Goal: Task Accomplishment & Management: Complete application form

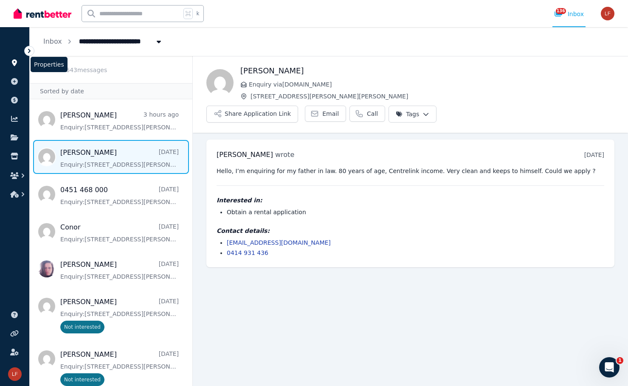
click at [15, 66] on icon at bounding box center [14, 62] width 8 height 7
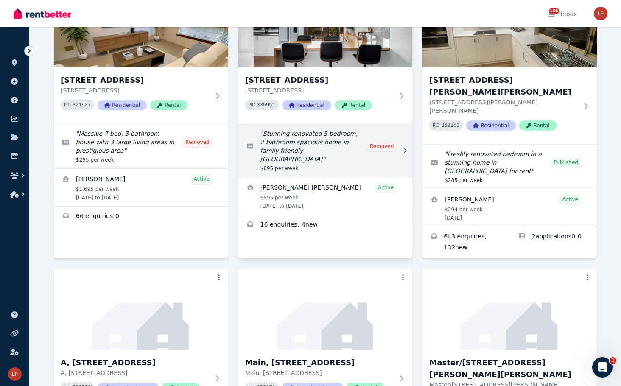
scroll to position [367, 0]
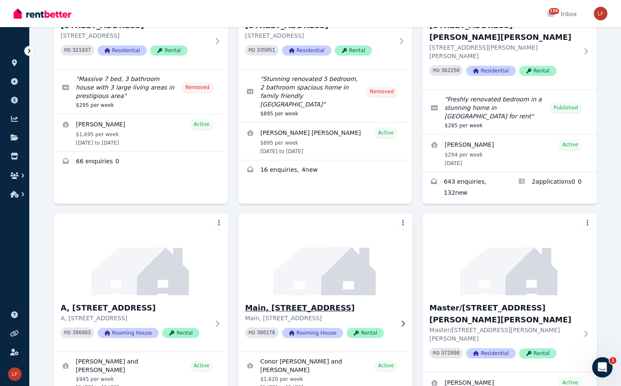
click at [293, 302] on h3 "Main, [STREET_ADDRESS]" at bounding box center [319, 308] width 149 height 12
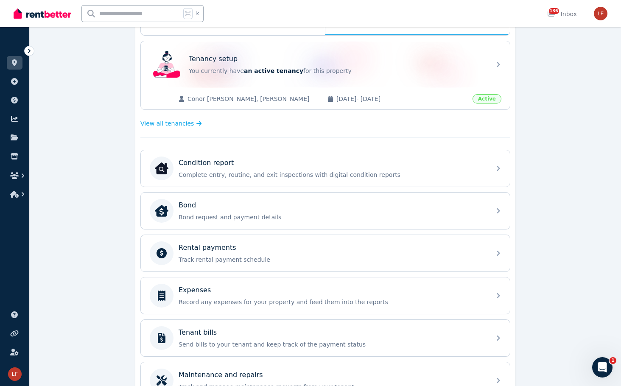
scroll to position [130, 0]
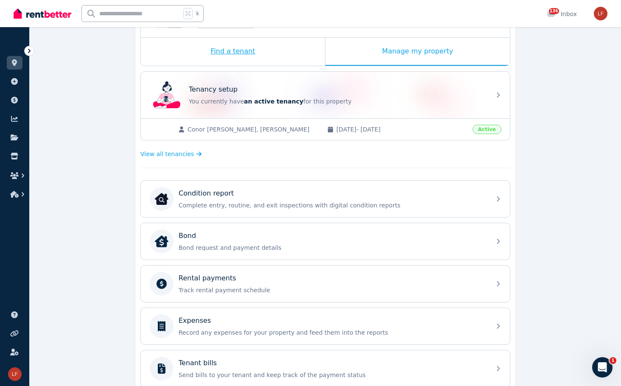
click at [255, 59] on div "Find a tenant" at bounding box center [233, 52] width 184 height 28
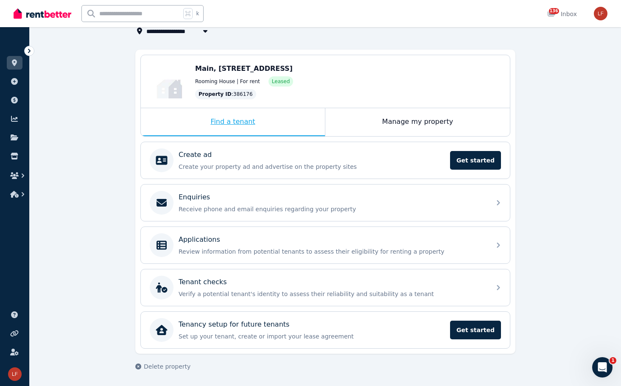
scroll to position [60, 0]
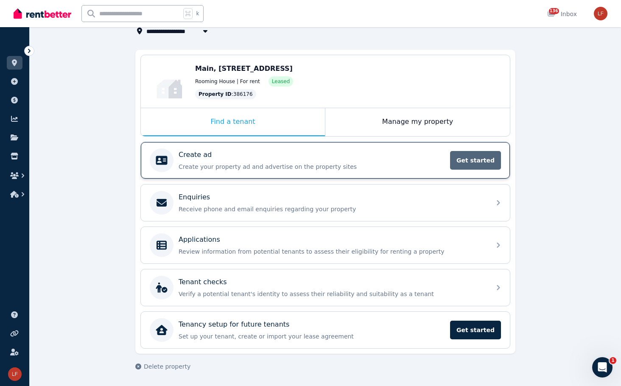
click at [475, 163] on span "Get started" at bounding box center [475, 160] width 51 height 19
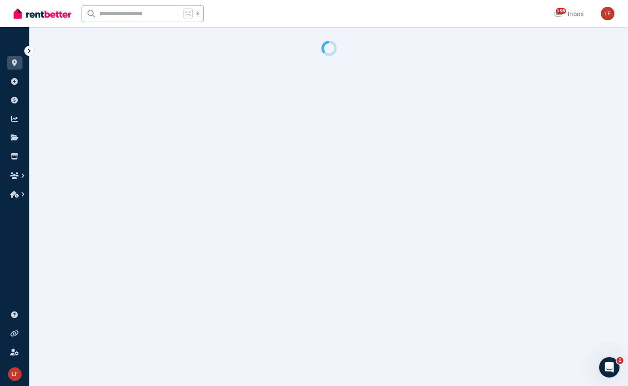
select select "**"
select select "**********"
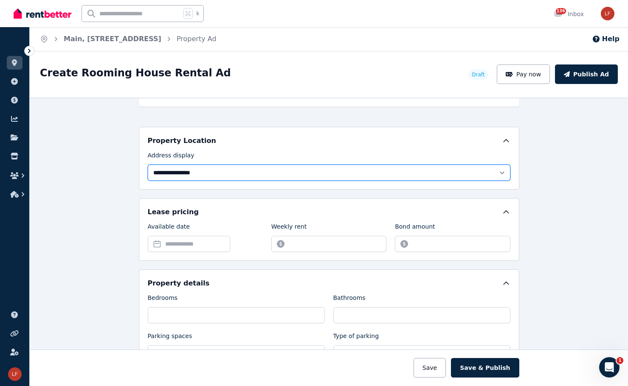
scroll to position [177, 0]
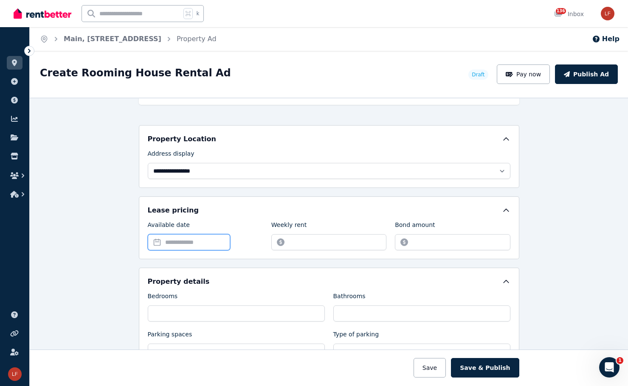
click at [221, 240] on input "Available date" at bounding box center [189, 242] width 82 height 16
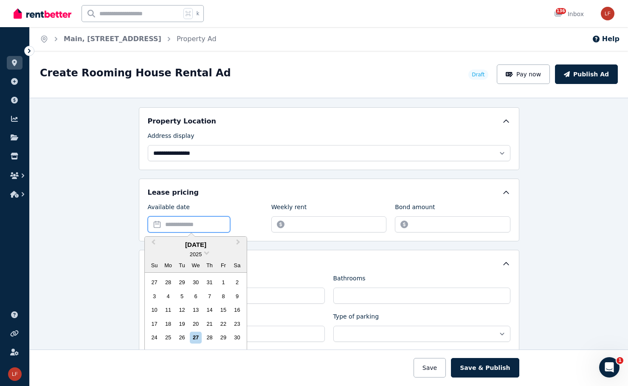
scroll to position [214, 0]
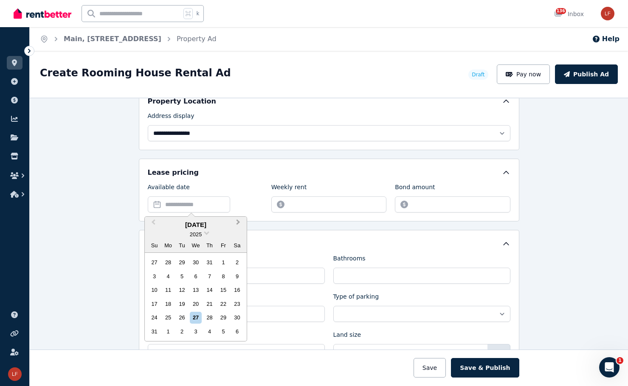
click at [238, 227] on button "Next Month" at bounding box center [239, 225] width 14 height 14
click at [195, 286] on div "15" at bounding box center [195, 289] width 11 height 11
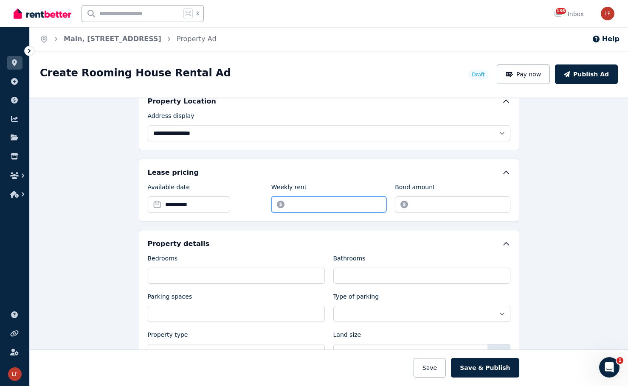
click at [313, 209] on input "Weekly rent" at bounding box center [328, 204] width 115 height 16
type input "***"
click at [424, 208] on input "Bond amount" at bounding box center [452, 204] width 115 height 16
type input "****"
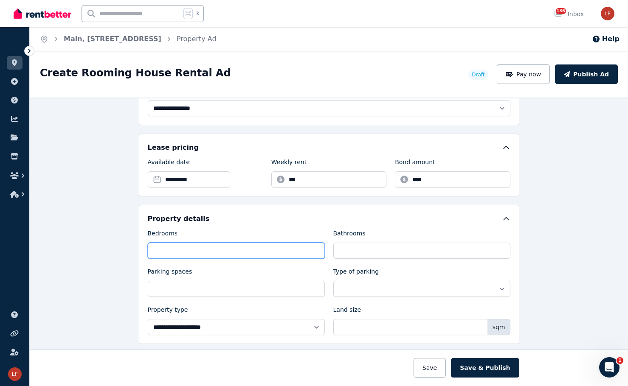
scroll to position [297, 0]
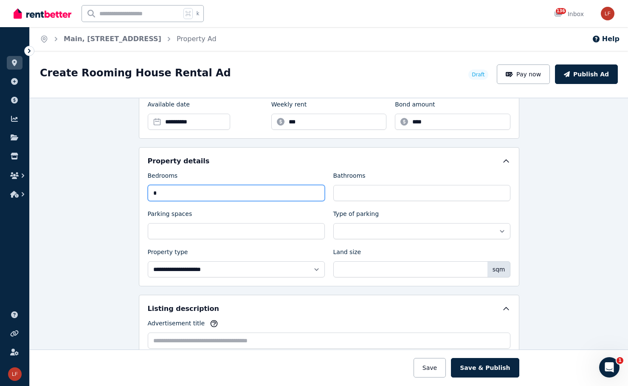
type input "*"
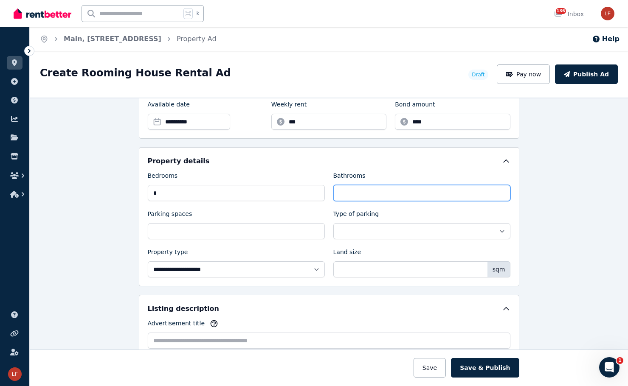
click at [369, 193] on input "Bathrooms" at bounding box center [421, 193] width 177 height 16
type input "*"
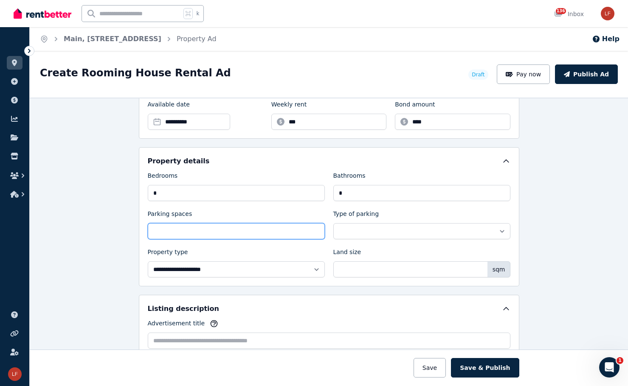
click at [267, 226] on input "Parking spaces" at bounding box center [236, 231] width 177 height 16
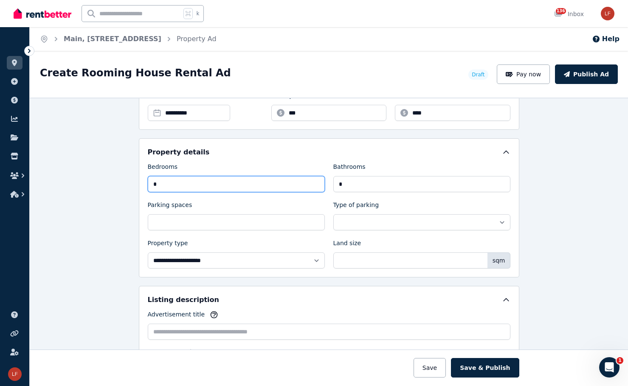
drag, startPoint x: 251, startPoint y: 191, endPoint x: 129, endPoint y: 188, distance: 122.3
click at [129, 188] on div "**********" at bounding box center [329, 242] width 598 height 289
drag, startPoint x: 206, startPoint y: 180, endPoint x: 97, endPoint y: 182, distance: 108.7
click at [97, 182] on div "**********" at bounding box center [329, 242] width 598 height 289
type input "*"
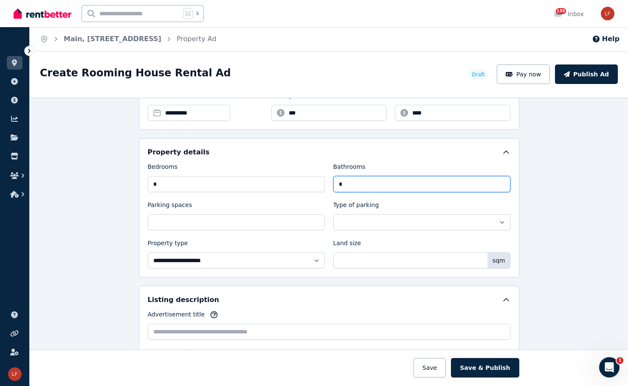
type input "*"
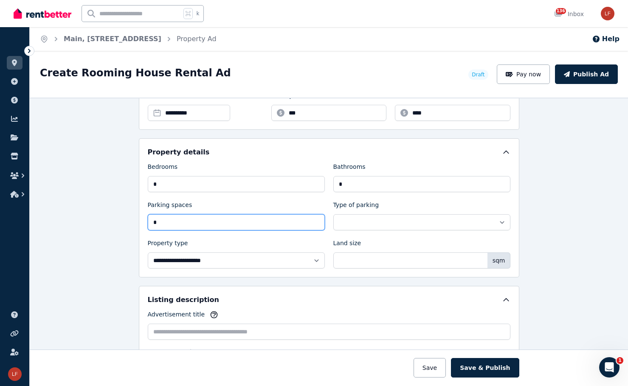
type input "*"
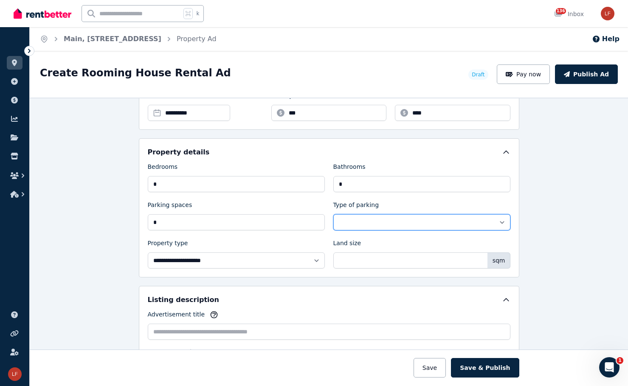
select select "**********"
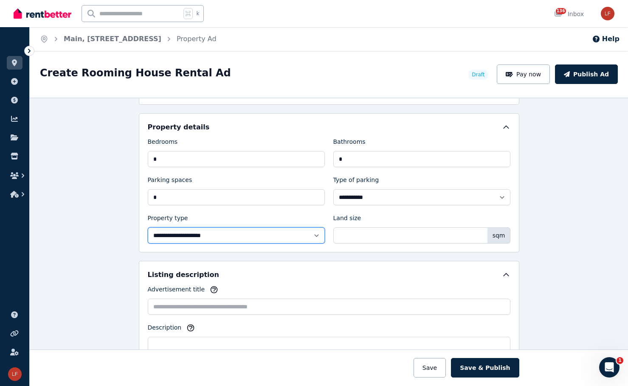
select select "**********"
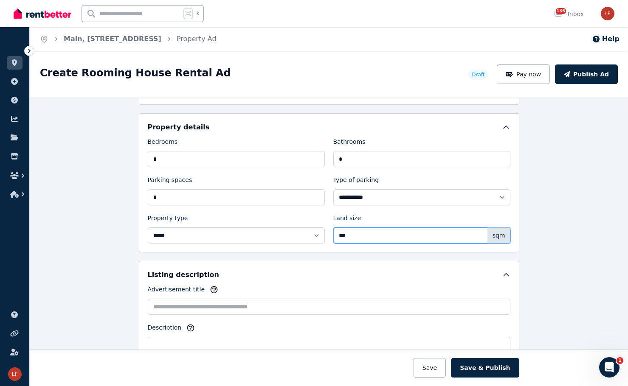
type input "***"
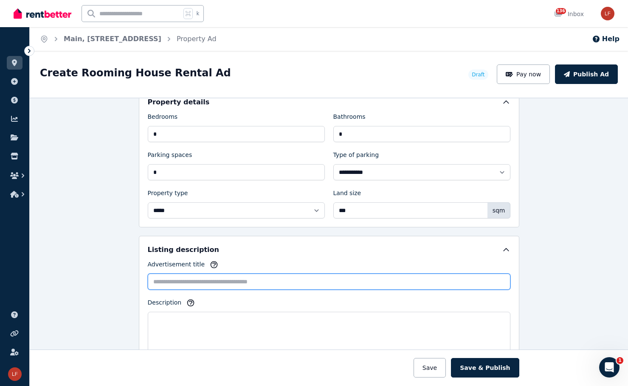
scroll to position [421, 0]
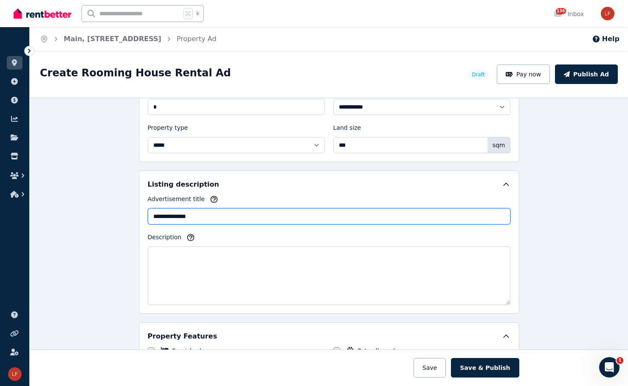
paste input "**********"
drag, startPoint x: 191, startPoint y: 216, endPoint x: 129, endPoint y: 214, distance: 62.4
click at [129, 214] on div "**********" at bounding box center [329, 242] width 598 height 289
paste input "**********"
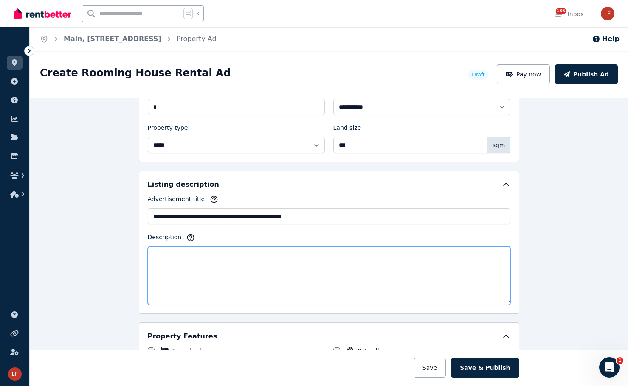
click at [250, 255] on textarea "Description" at bounding box center [329, 276] width 362 height 59
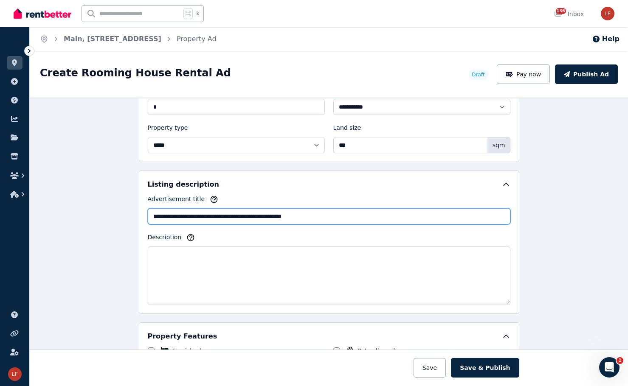
click at [220, 217] on input "**********" at bounding box center [329, 216] width 362 height 16
click at [183, 217] on input "**********" at bounding box center [329, 216] width 362 height 16
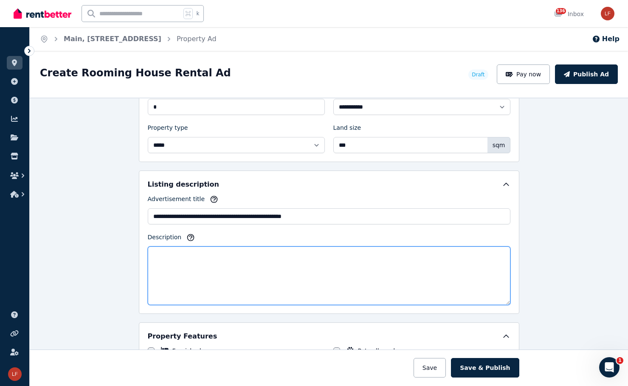
click at [306, 274] on textarea "Description" at bounding box center [329, 276] width 362 height 59
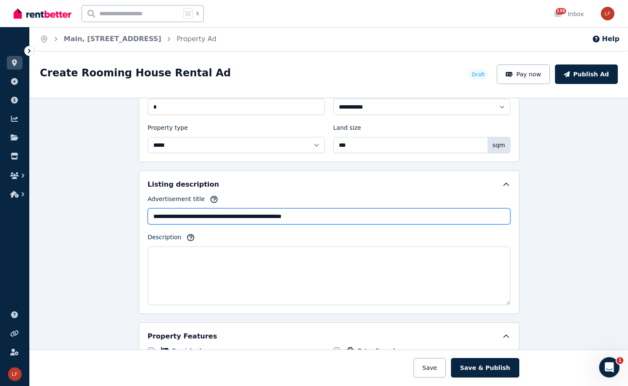
click at [239, 215] on input "**********" at bounding box center [329, 216] width 362 height 16
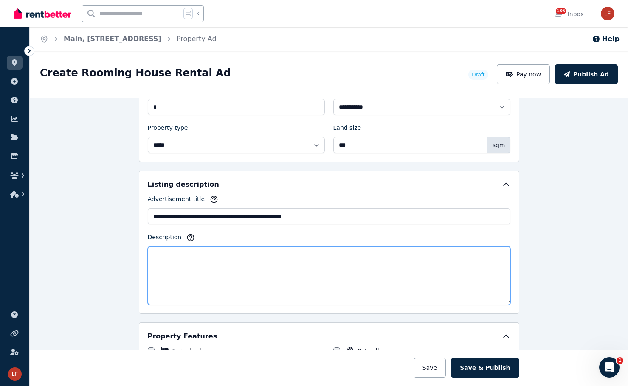
click at [201, 273] on textarea "Description" at bounding box center [329, 276] width 362 height 59
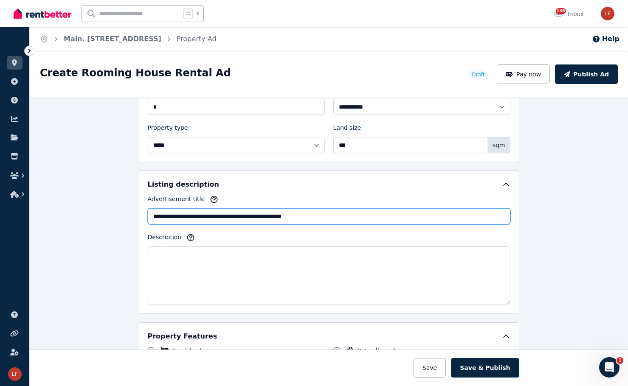
click at [235, 218] on input "**********" at bounding box center [329, 216] width 362 height 16
type input "**********"
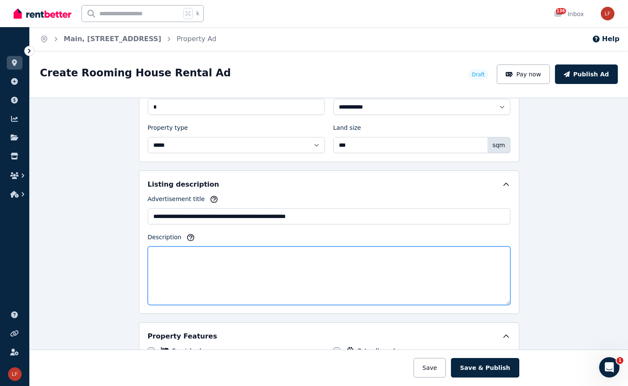
click at [277, 288] on textarea "Description" at bounding box center [329, 276] width 362 height 59
paste textarea "**********"
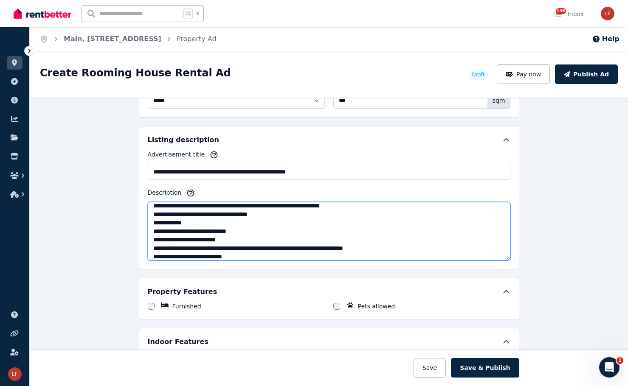
scroll to position [153, 0]
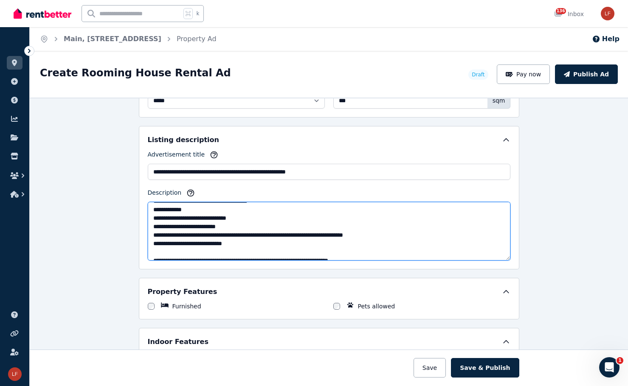
click at [201, 220] on textarea "Description" at bounding box center [329, 231] width 362 height 59
paste textarea
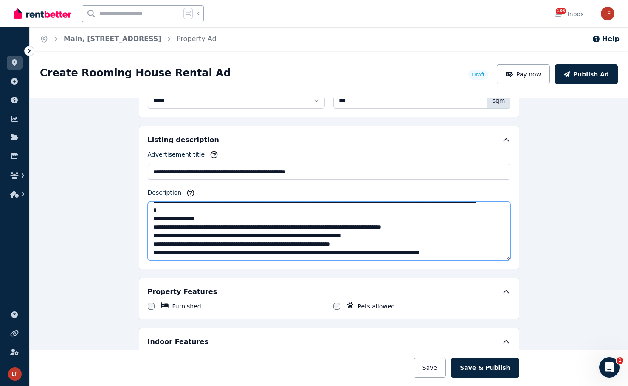
scroll to position [130, 0]
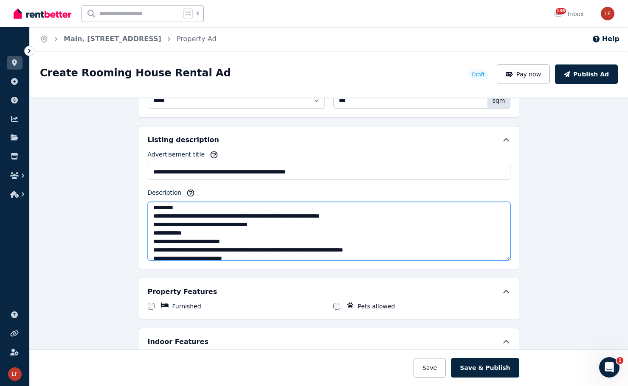
click at [213, 239] on textarea "Description" at bounding box center [329, 231] width 362 height 59
paste textarea
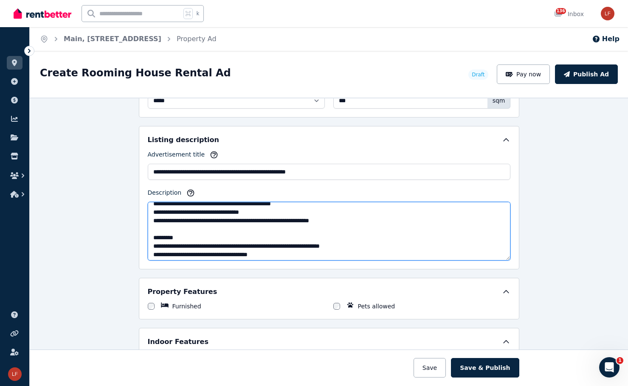
scroll to position [0, 0]
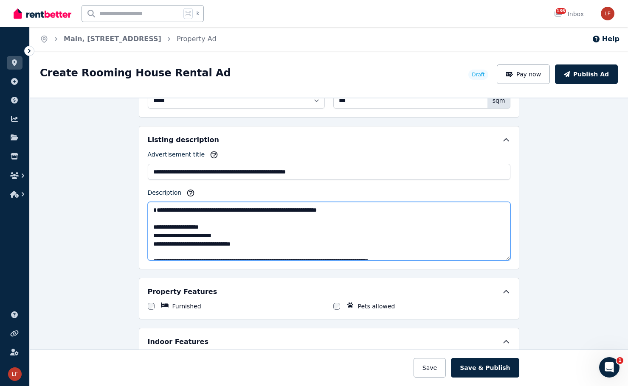
drag, startPoint x: 267, startPoint y: 253, endPoint x: 134, endPoint y: 233, distance: 134.7
click at [134, 233] on div "**********" at bounding box center [329, 242] width 598 height 289
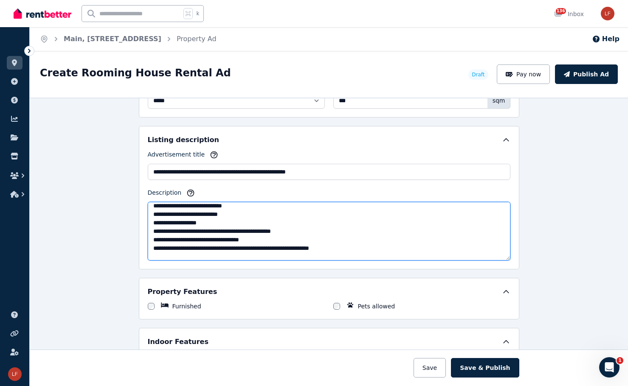
scroll to position [71, 0]
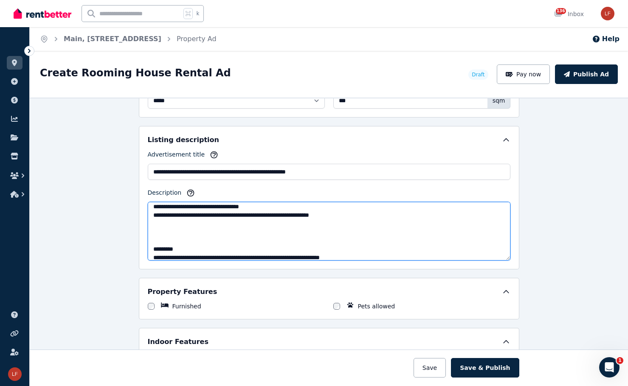
paste textarea "**********"
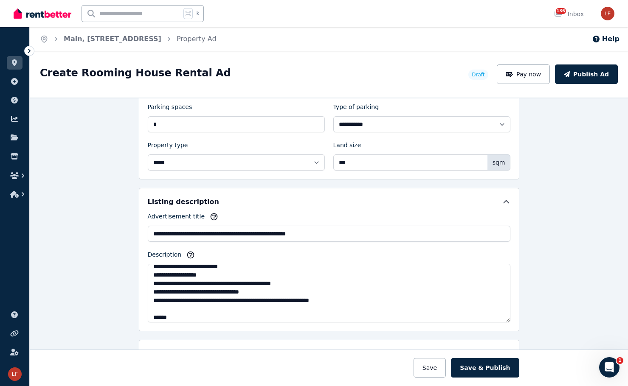
scroll to position [0, 0]
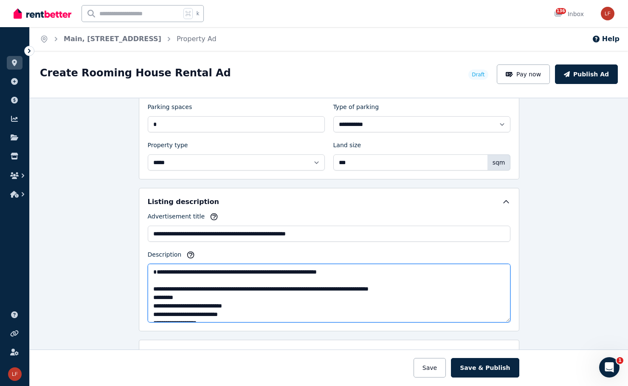
click at [205, 277] on textarea "Description" at bounding box center [329, 293] width 362 height 59
paste textarea "**********"
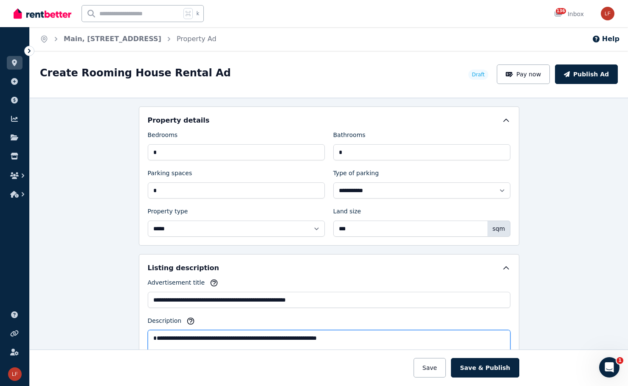
scroll to position [368, 0]
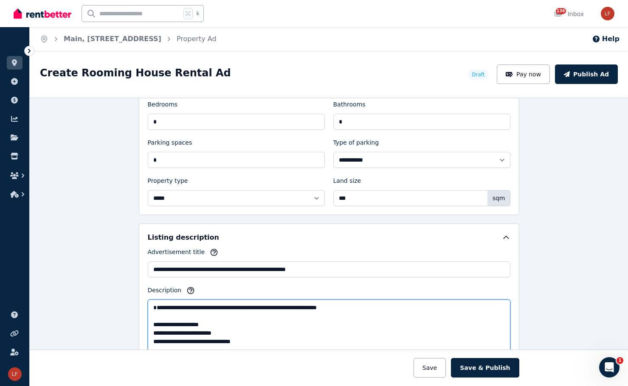
click at [160, 304] on textarea "Description" at bounding box center [329, 329] width 362 height 59
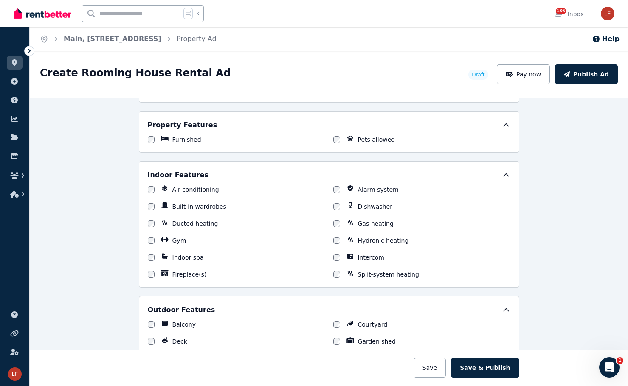
scroll to position [544, 0]
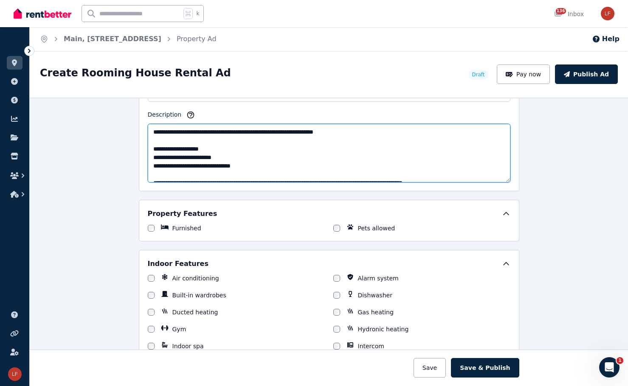
click at [261, 166] on textarea "Description" at bounding box center [329, 153] width 362 height 59
paste textarea "**********"
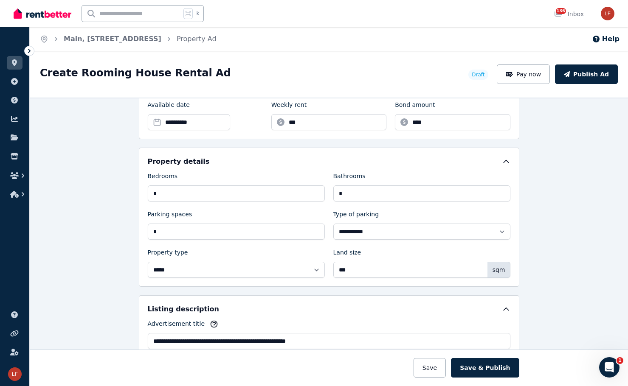
scroll to position [416, 0]
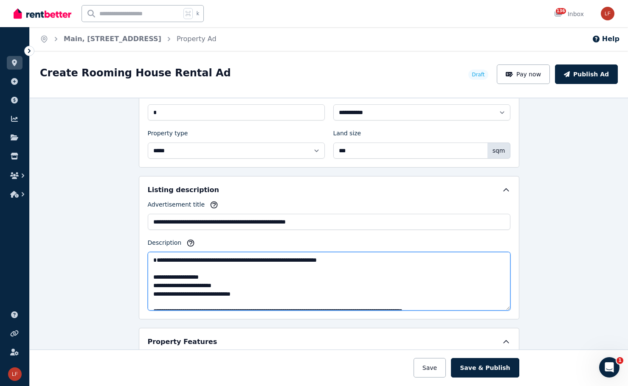
click at [213, 264] on textarea "Description" at bounding box center [329, 281] width 362 height 59
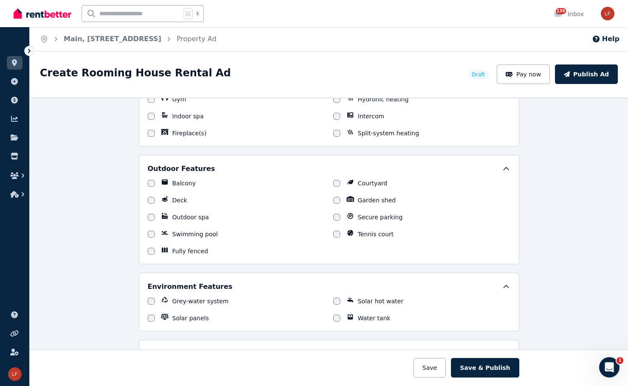
scroll to position [701, 0]
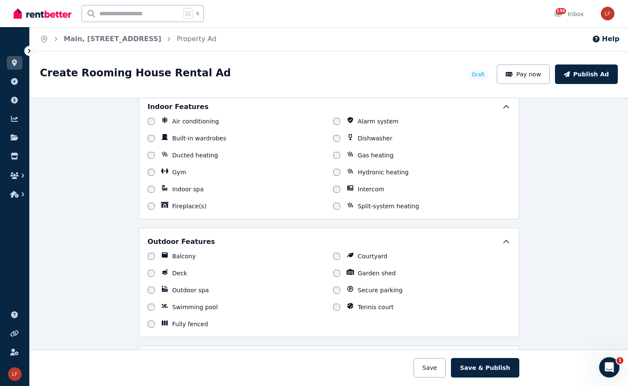
type textarea "**********"
click at [151, 119] on div "Air conditioning" at bounding box center [236, 121] width 177 height 8
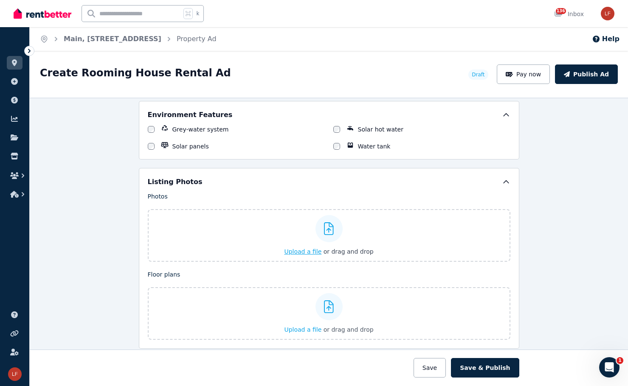
scroll to position [921, 0]
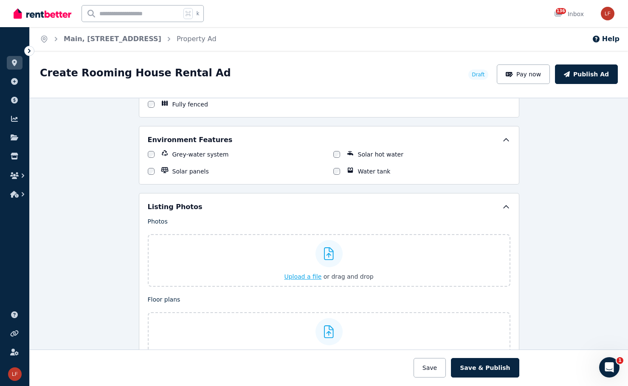
click at [244, 253] on label "Upload a file or drag and drop" at bounding box center [329, 260] width 362 height 53
click at [0, 0] on input "Upload a file or drag and drop" at bounding box center [0, 0] width 0 height 0
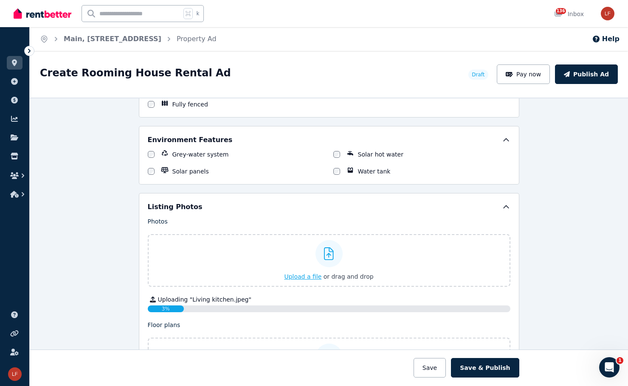
scroll to position [939, 0]
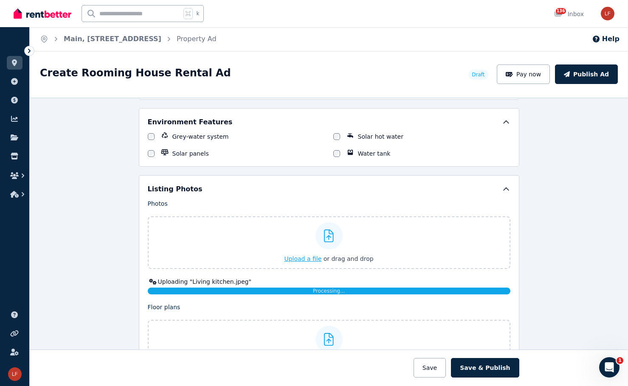
click at [324, 237] on icon at bounding box center [329, 236] width 10 height 13
click at [0, 0] on input "Upload a file or drag and drop" at bounding box center [0, 0] width 0 height 0
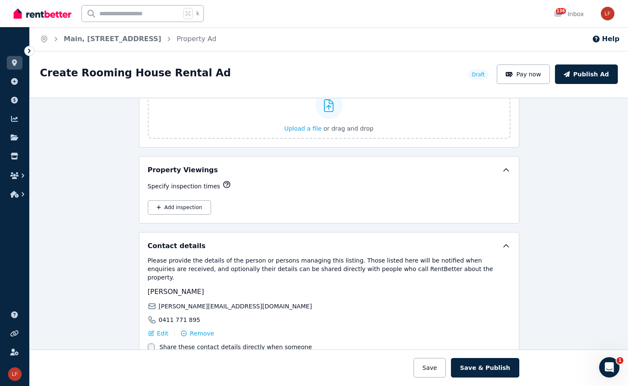
scroll to position [1176, 0]
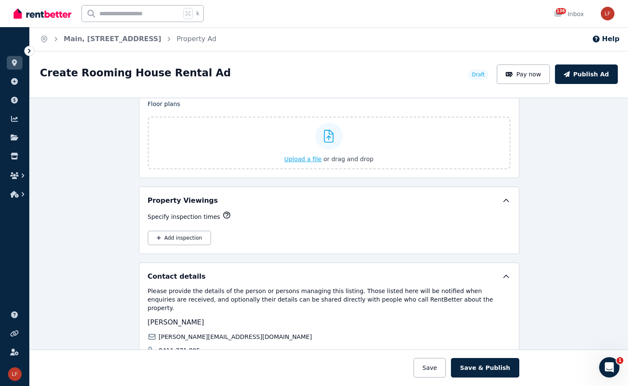
click at [317, 158] on span "Upload a file" at bounding box center [302, 159] width 37 height 7
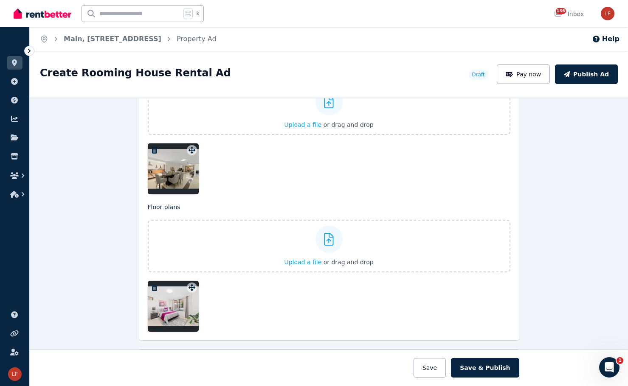
scroll to position [1163, 0]
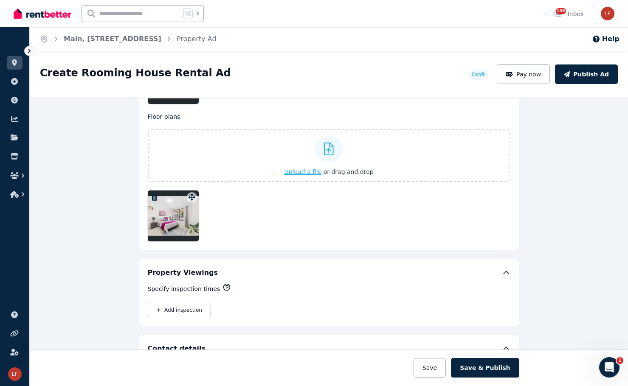
click at [311, 171] on span "Upload a file" at bounding box center [302, 171] width 37 height 7
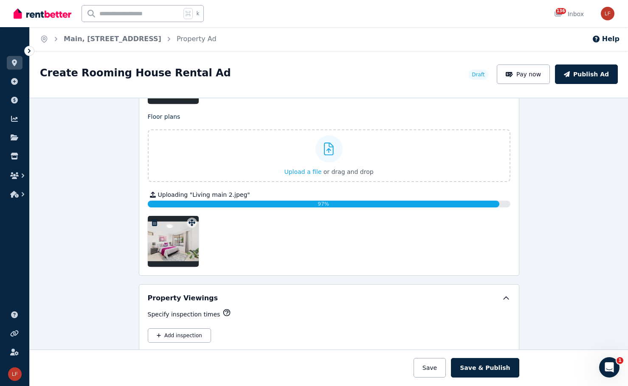
scroll to position [1165, 0]
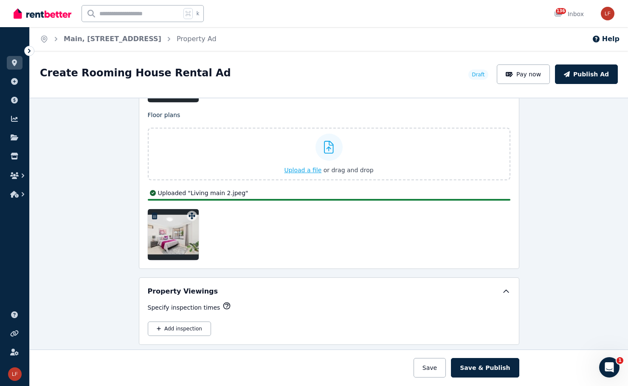
click at [300, 171] on span "Upload a file" at bounding box center [302, 170] width 37 height 7
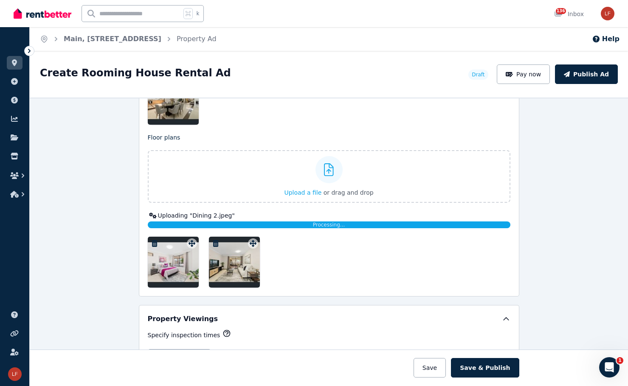
scroll to position [1104, 0]
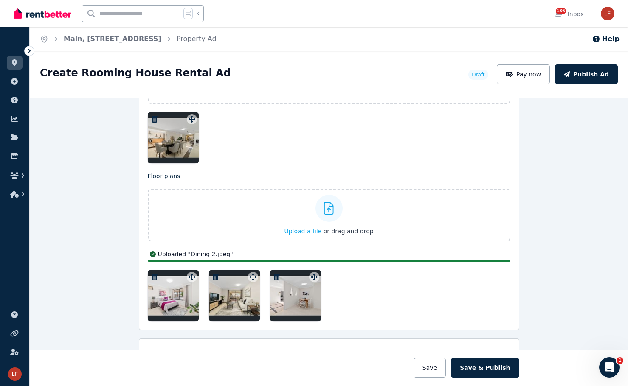
click at [301, 231] on span "Upload a file" at bounding box center [302, 231] width 37 height 7
click at [298, 231] on span "Upload a file" at bounding box center [302, 231] width 37 height 7
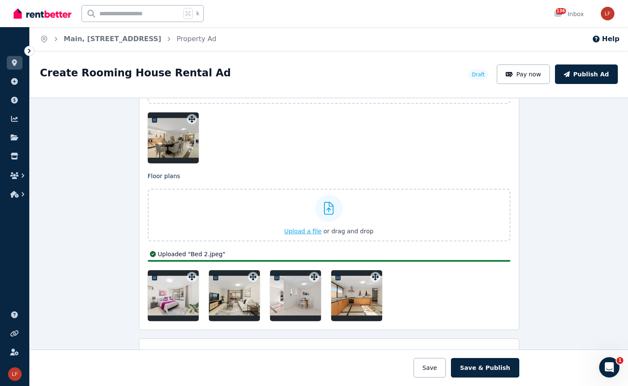
click at [303, 230] on span "Upload a file" at bounding box center [302, 231] width 37 height 7
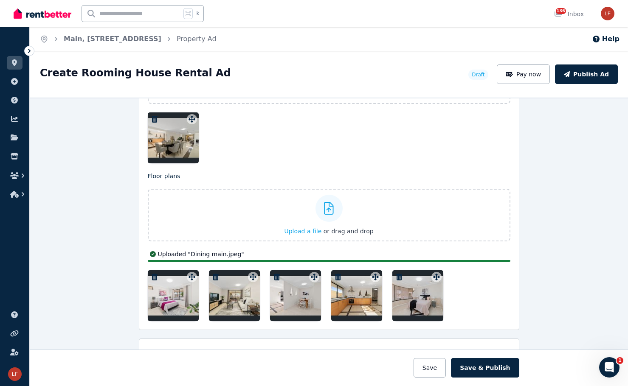
click at [296, 231] on span "Upload a file" at bounding box center [302, 231] width 37 height 7
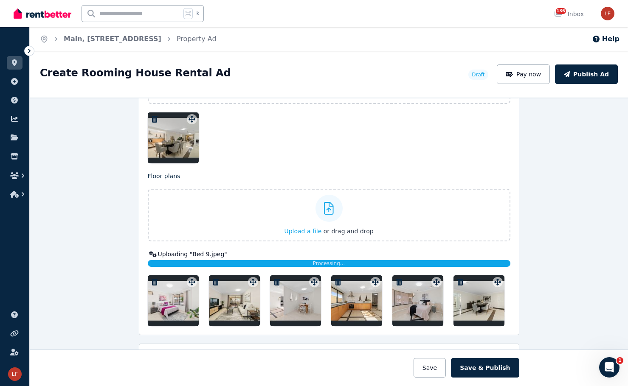
click at [311, 228] on span "Upload a file" at bounding box center [302, 231] width 37 height 7
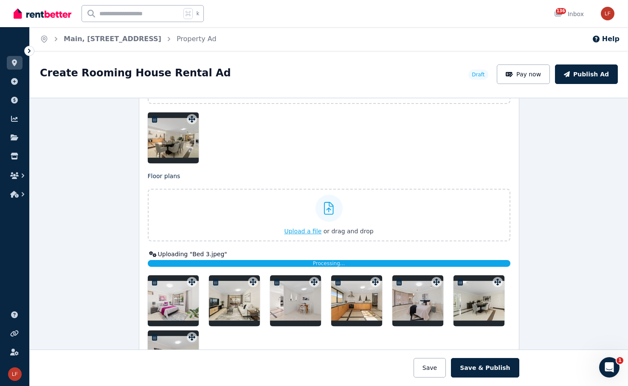
click at [309, 231] on span "Upload a file" at bounding box center [302, 231] width 37 height 7
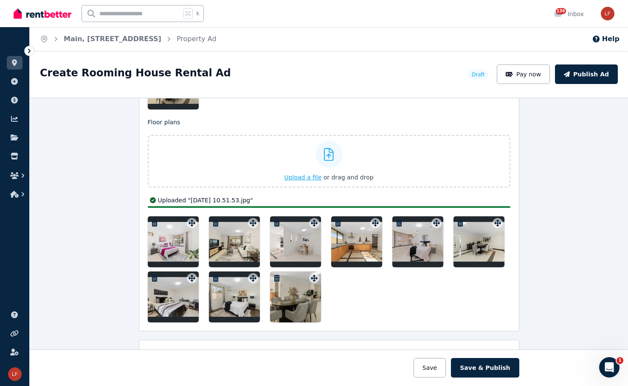
click at [302, 177] on span "Upload a file" at bounding box center [302, 177] width 37 height 7
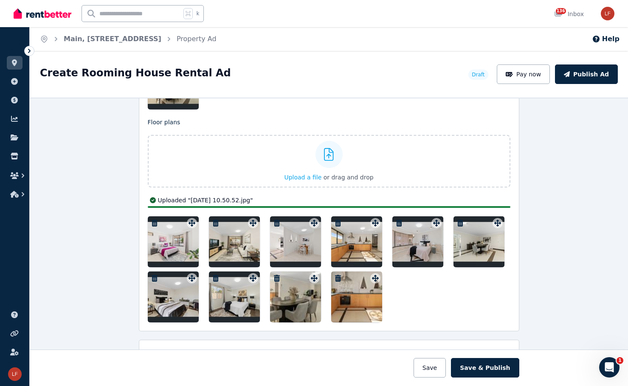
click at [335, 277] on icon "button" at bounding box center [338, 278] width 6 height 7
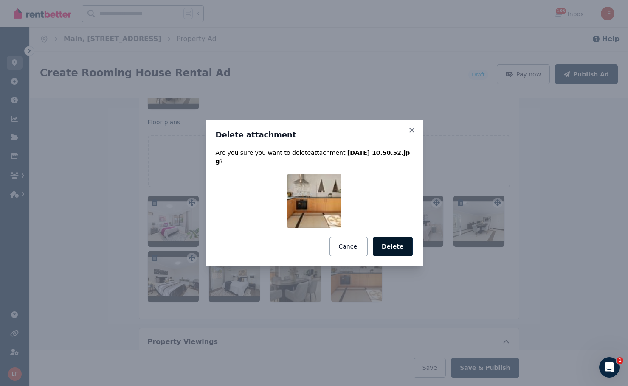
click at [401, 253] on button "Delete" at bounding box center [393, 247] width 40 height 20
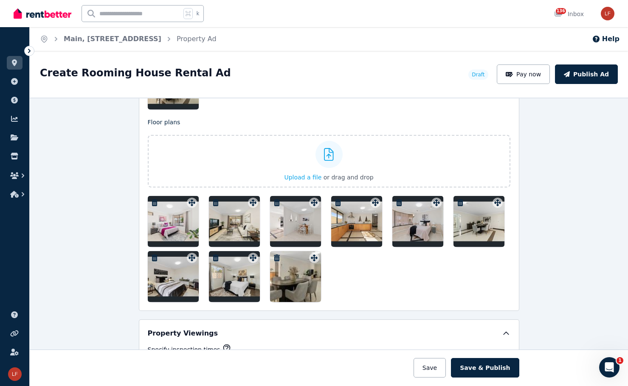
click at [272, 260] on icon "button" at bounding box center [276, 258] width 8 height 7
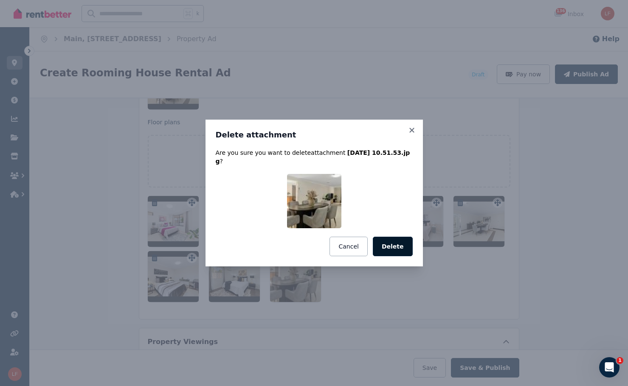
click at [403, 248] on button "Delete" at bounding box center [393, 247] width 40 height 20
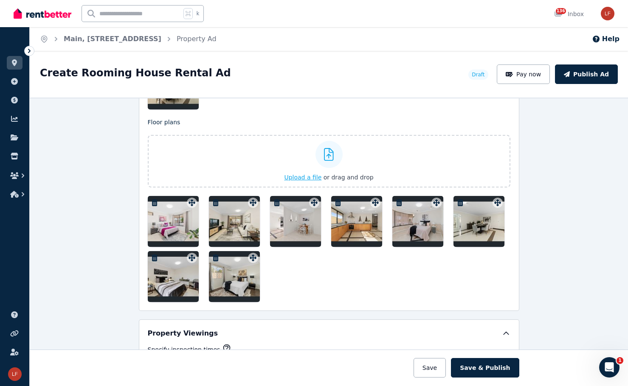
click at [302, 177] on span "Upload a file" at bounding box center [302, 177] width 37 height 7
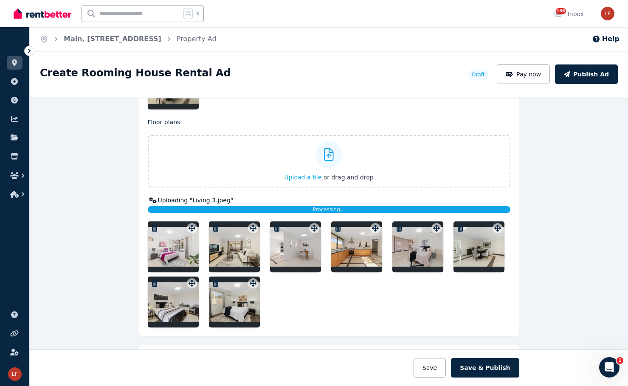
click at [301, 177] on span "Upload a file" at bounding box center [302, 177] width 37 height 7
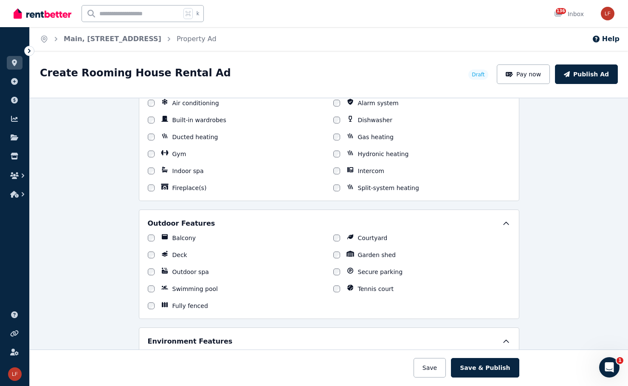
scroll to position [872, 0]
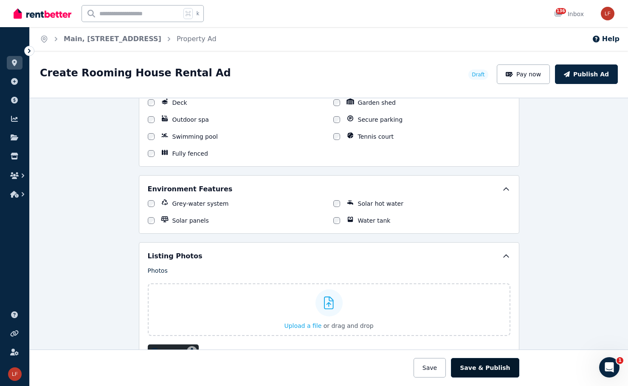
click at [486, 366] on button "Save & Publish" at bounding box center [485, 368] width 68 height 20
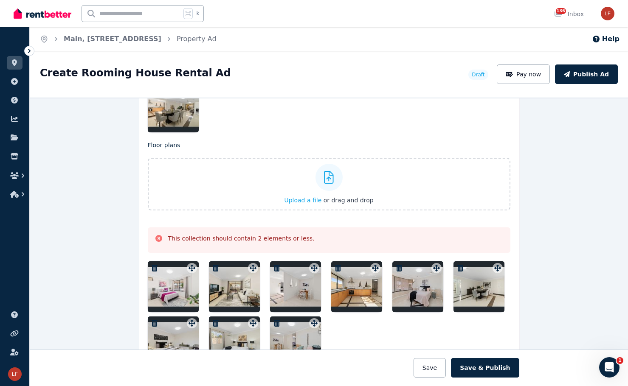
scroll to position [971, 0]
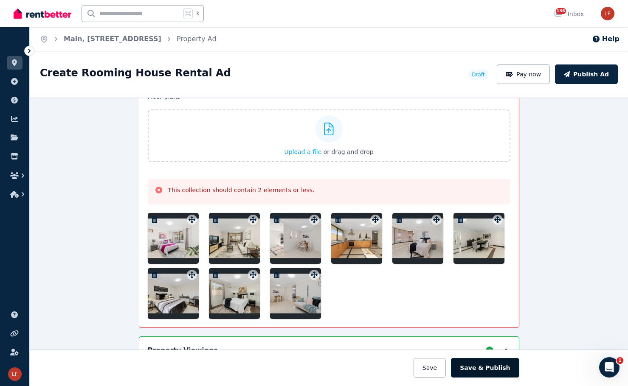
click at [486, 372] on button "Save & Publish" at bounding box center [485, 368] width 68 height 20
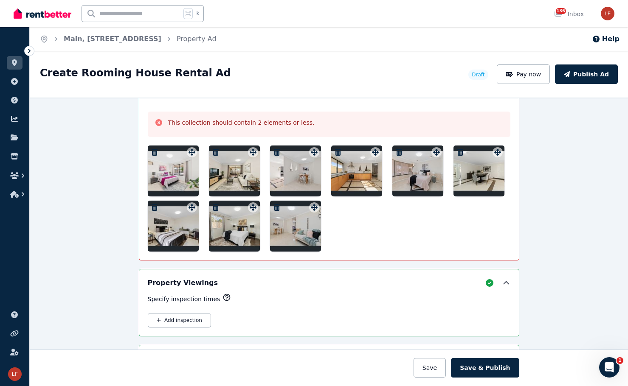
scroll to position [1208, 0]
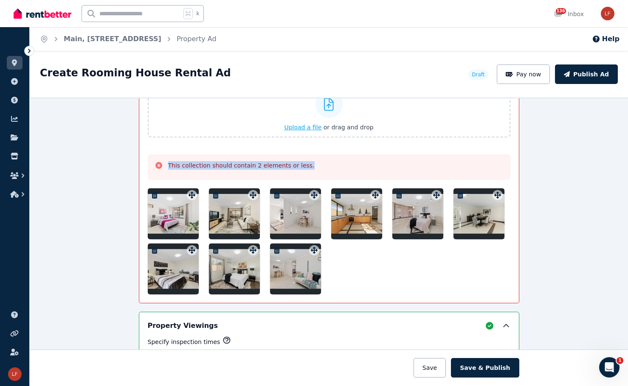
drag, startPoint x: 164, startPoint y: 218, endPoint x: 221, endPoint y: 135, distance: 100.2
click at [221, 135] on div "Floor plans Upload a file or drag and drop Uploaded " Living main 2.jpeg " Uplo…" at bounding box center [329, 181] width 362 height 227
click at [324, 182] on div "Floor plans Upload a file or drag and drop Uploaded " Living main 2.jpeg " Uplo…" at bounding box center [329, 181] width 362 height 227
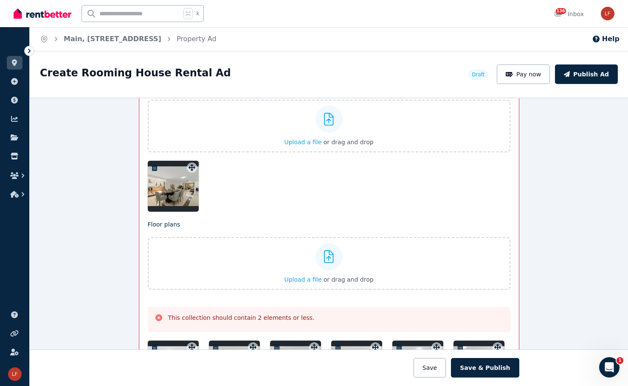
scroll to position [1143, 0]
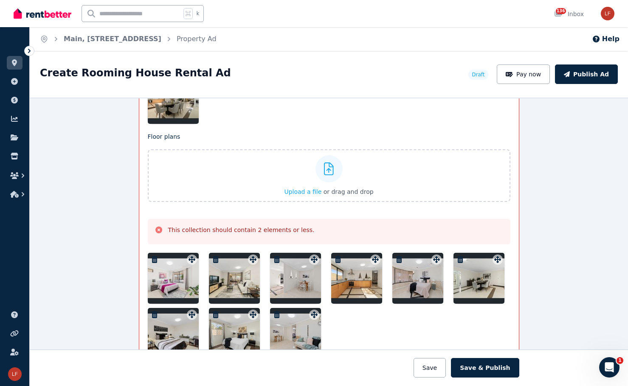
click at [213, 258] on icon "button" at bounding box center [216, 259] width 6 height 7
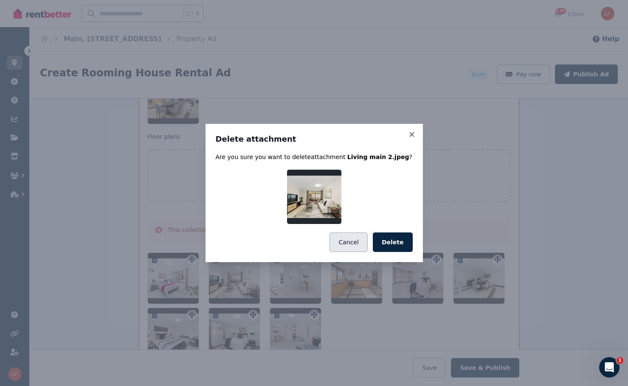
click at [362, 245] on button "Cancel" at bounding box center [348, 243] width 38 height 20
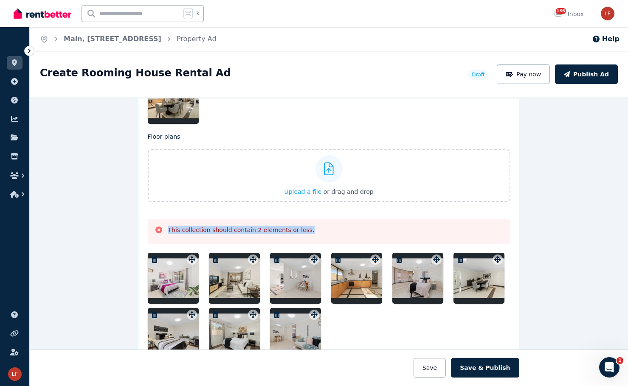
drag, startPoint x: 307, startPoint y: 266, endPoint x: 288, endPoint y: 218, distance: 51.9
click at [286, 200] on div "Floor plans Upload a file or drag and drop Uploaded " Living main 2.jpeg " Uplo…" at bounding box center [329, 245] width 362 height 227
click at [354, 273] on div at bounding box center [356, 278] width 51 height 51
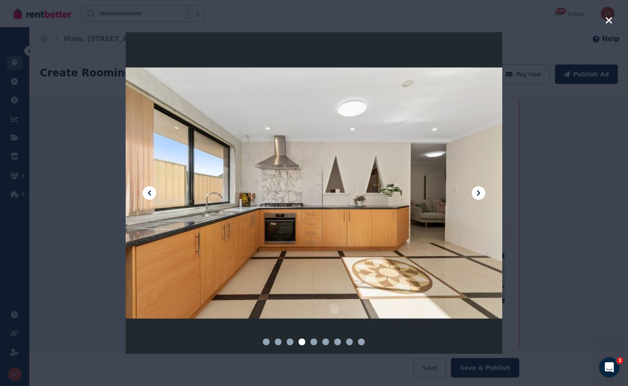
drag, startPoint x: 359, startPoint y: 275, endPoint x: 316, endPoint y: 276, distance: 42.9
click at [316, 276] on div at bounding box center [314, 192] width 376 height 321
click at [480, 194] on icon at bounding box center [478, 193] width 10 height 10
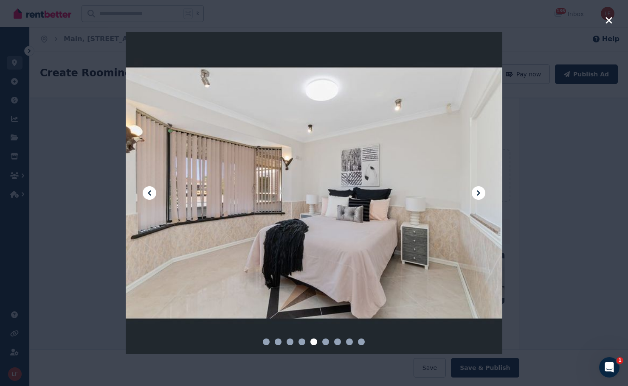
click at [480, 194] on icon at bounding box center [478, 193] width 10 height 10
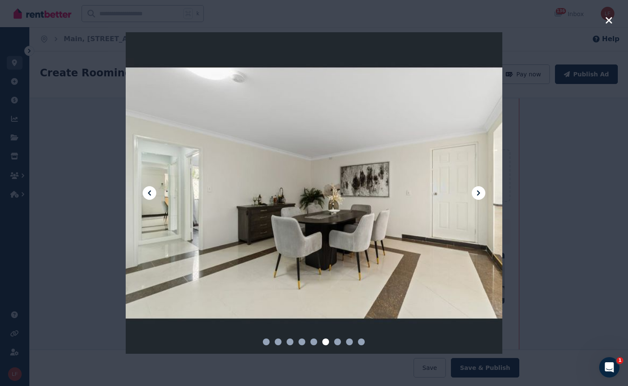
click at [480, 194] on icon at bounding box center [478, 193] width 10 height 10
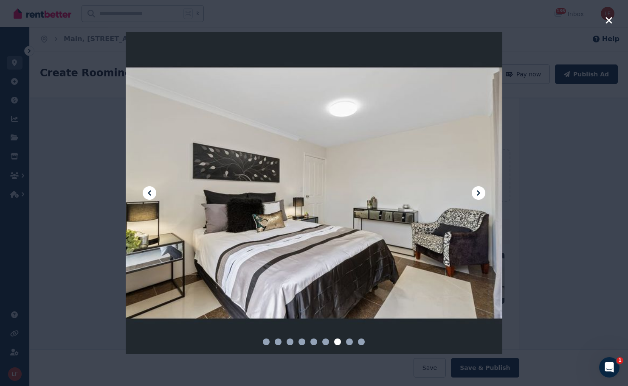
click at [480, 194] on icon at bounding box center [478, 193] width 10 height 10
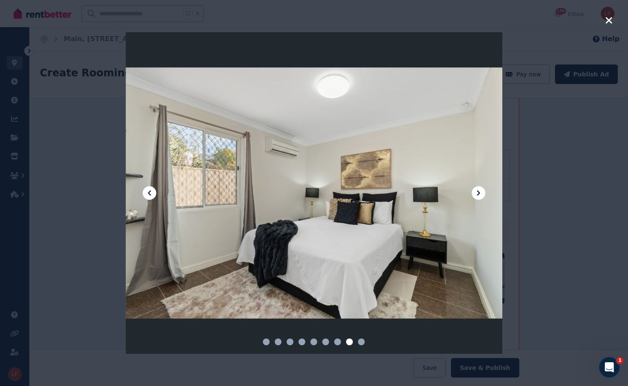
click at [480, 194] on icon at bounding box center [478, 193] width 10 height 10
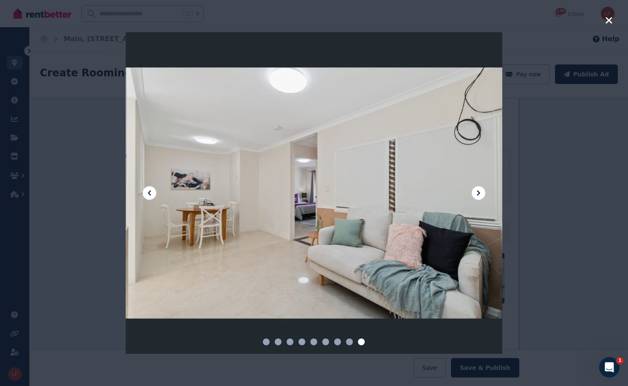
click at [480, 194] on icon at bounding box center [478, 193] width 10 height 10
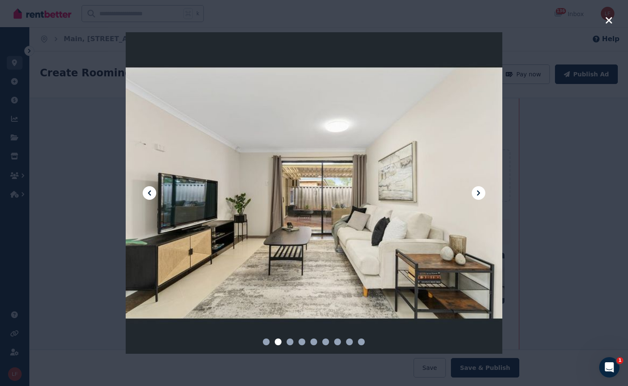
click at [480, 194] on icon at bounding box center [478, 193] width 10 height 10
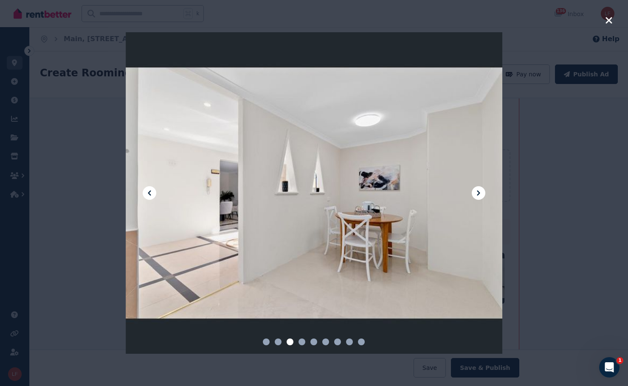
click at [480, 194] on icon at bounding box center [478, 193] width 10 height 10
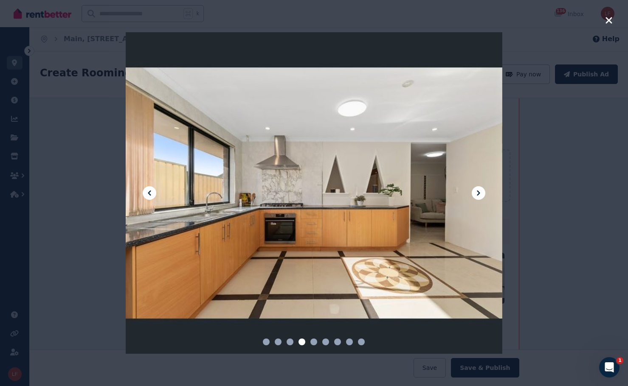
click at [606, 22] on icon "button" at bounding box center [608, 20] width 6 height 6
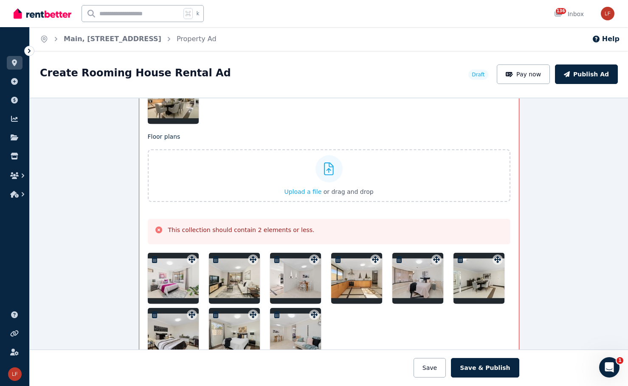
click at [414, 290] on div at bounding box center [417, 278] width 51 height 51
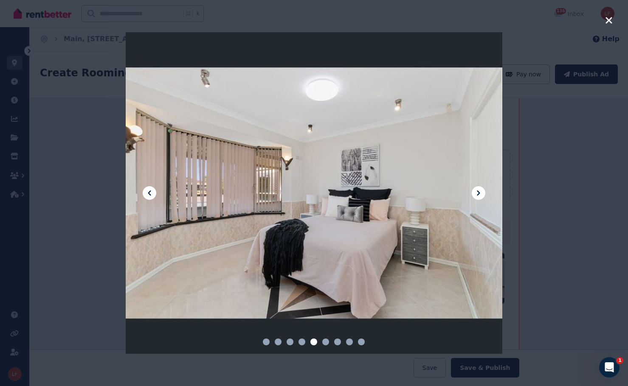
click at [477, 197] on icon at bounding box center [478, 193] width 10 height 10
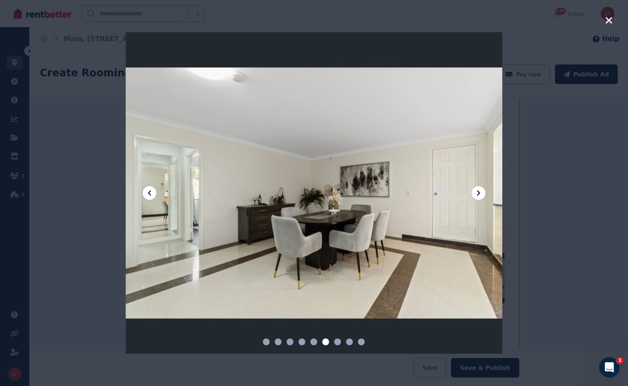
click at [477, 197] on icon at bounding box center [478, 193] width 10 height 10
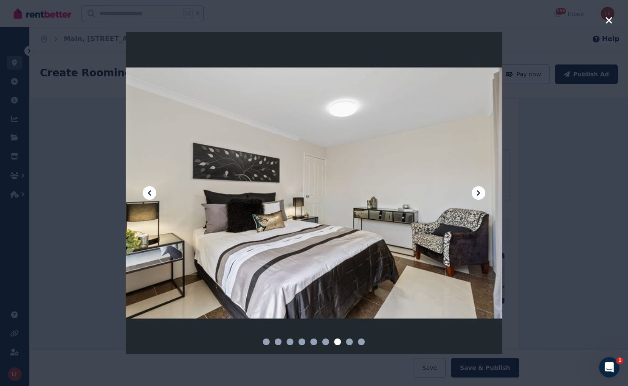
click at [477, 197] on icon at bounding box center [478, 193] width 10 height 10
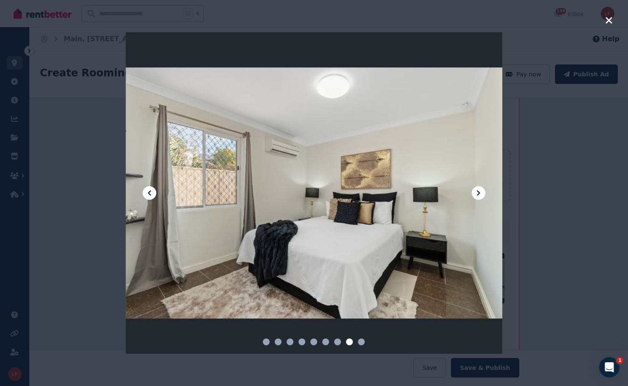
click at [477, 197] on icon at bounding box center [478, 193] width 10 height 10
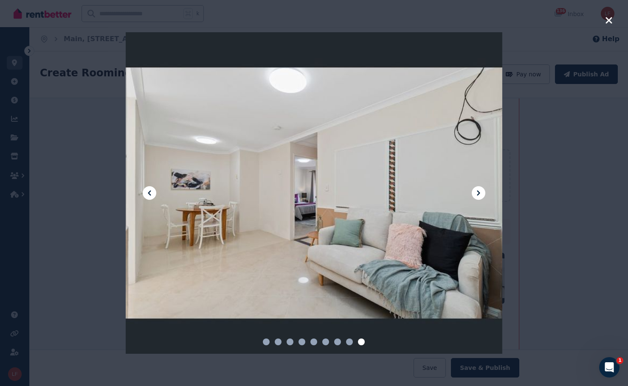
click at [477, 197] on icon at bounding box center [478, 193] width 10 height 10
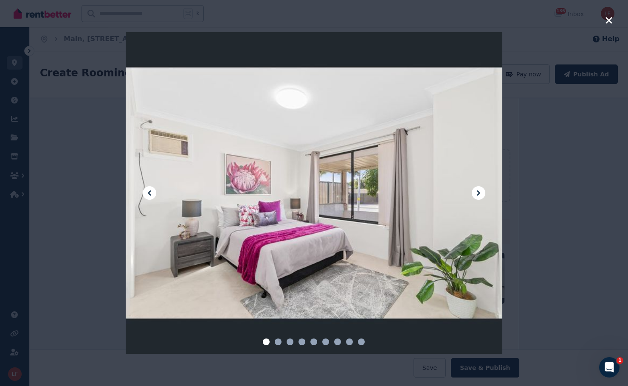
click at [477, 197] on icon at bounding box center [478, 193] width 10 height 10
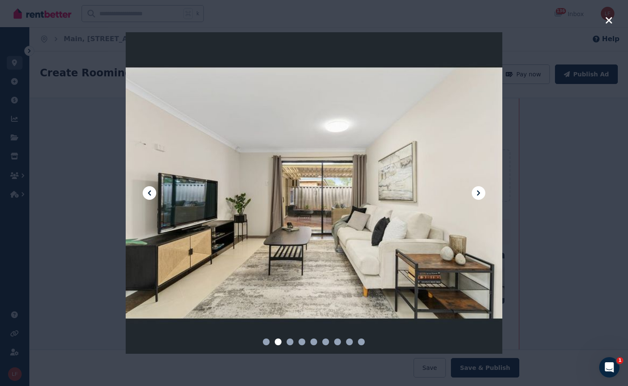
click at [477, 197] on icon at bounding box center [478, 193] width 10 height 10
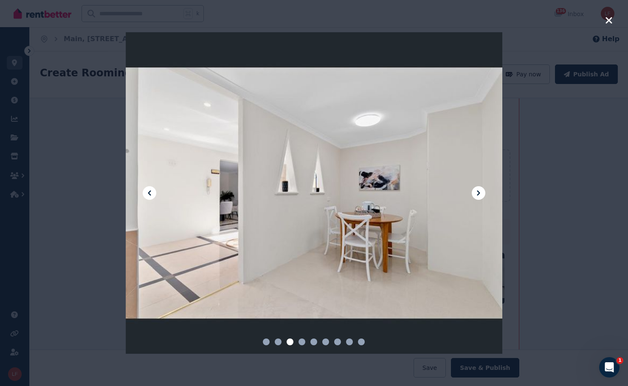
click at [609, 21] on icon "button" at bounding box center [608, 20] width 6 height 6
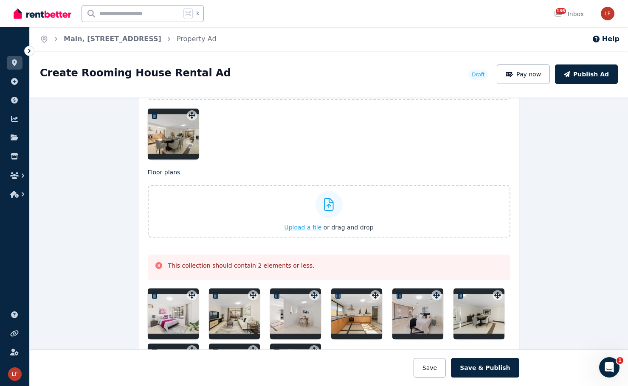
scroll to position [1077, 0]
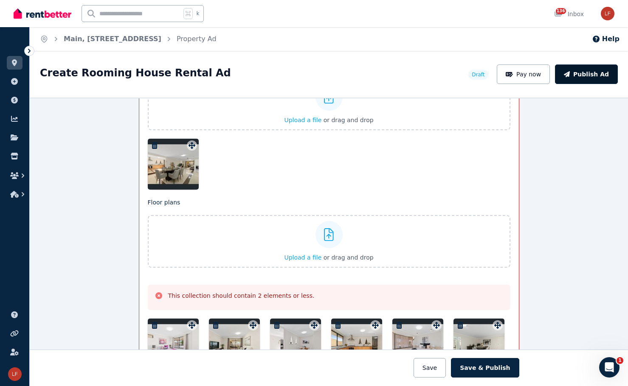
click at [600, 70] on button "Publish Ad" at bounding box center [586, 75] width 63 height 20
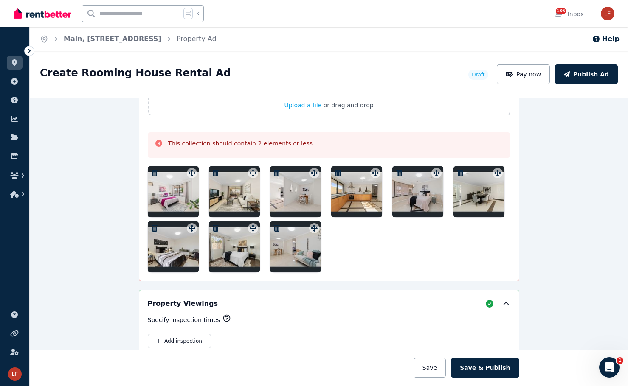
click at [211, 170] on icon "button" at bounding box center [215, 173] width 8 height 7
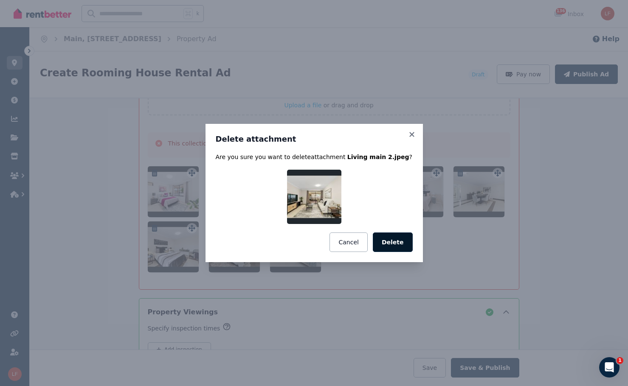
click at [393, 241] on button "Delete" at bounding box center [393, 243] width 40 height 20
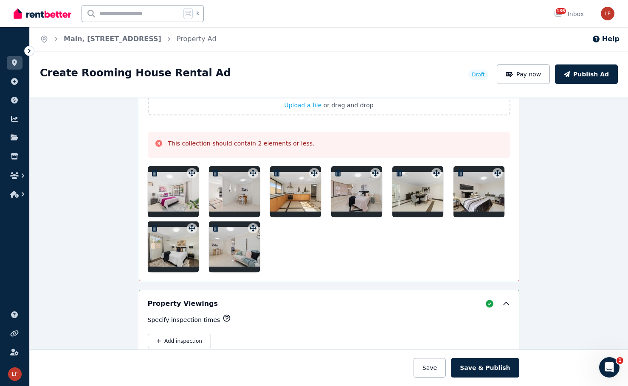
click at [272, 173] on icon "button" at bounding box center [276, 173] width 8 height 7
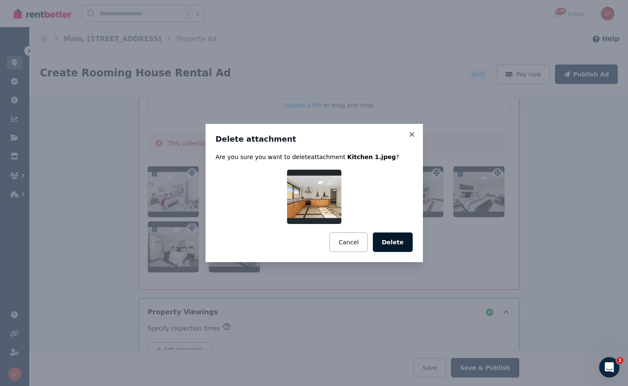
click at [395, 247] on button "Delete" at bounding box center [393, 243] width 40 height 20
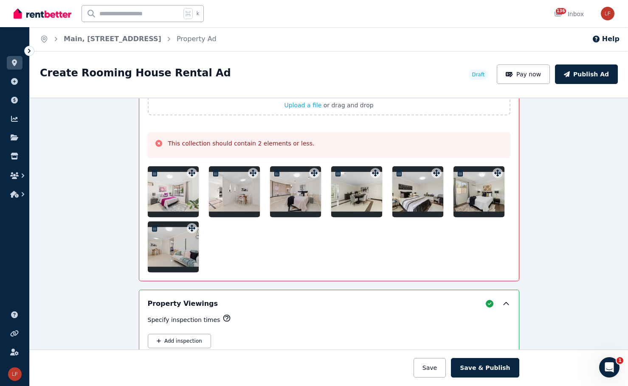
click at [216, 174] on icon "button" at bounding box center [215, 173] width 8 height 7
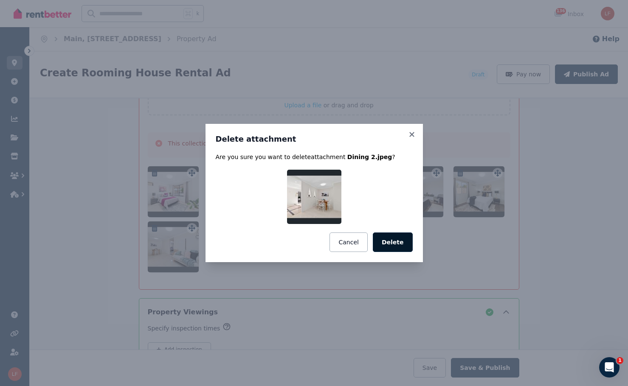
click at [395, 241] on button "Delete" at bounding box center [393, 243] width 40 height 20
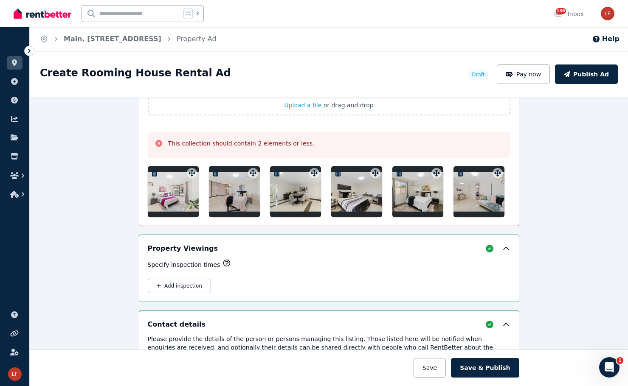
click at [216, 171] on icon "button" at bounding box center [215, 173] width 8 height 7
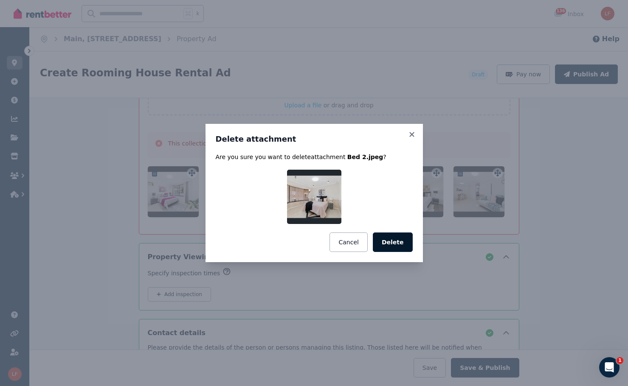
click at [403, 238] on button "Delete" at bounding box center [393, 243] width 40 height 20
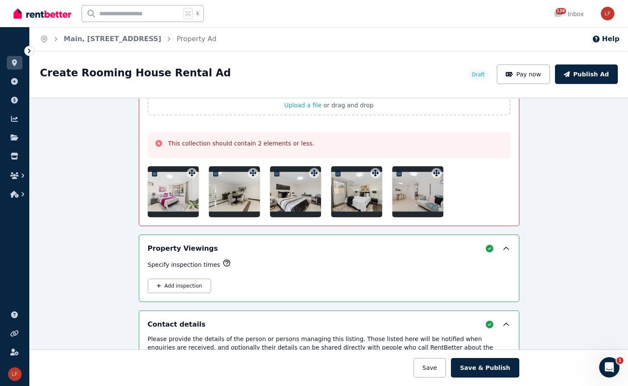
click at [209, 172] on div at bounding box center [234, 191] width 51 height 51
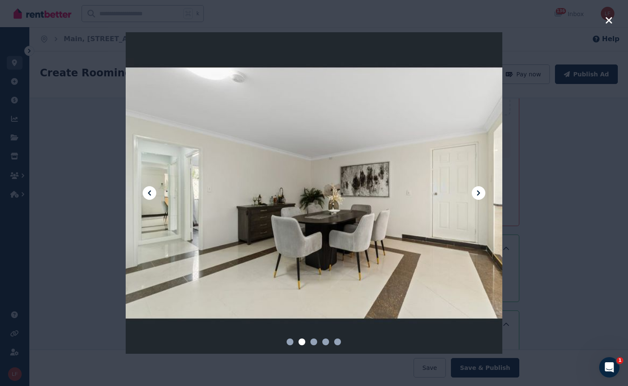
click at [606, 20] on icon "button" at bounding box center [609, 20] width 8 height 10
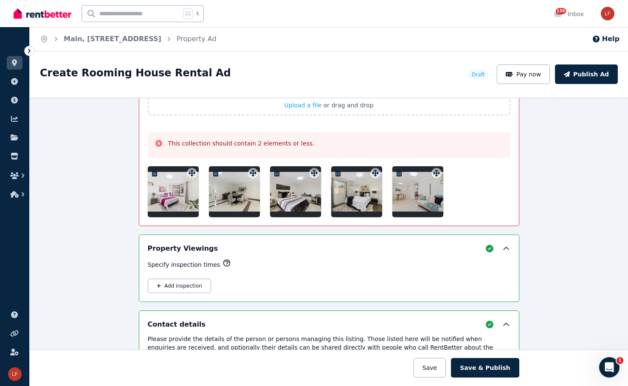
click at [213, 173] on icon "button" at bounding box center [216, 173] width 6 height 7
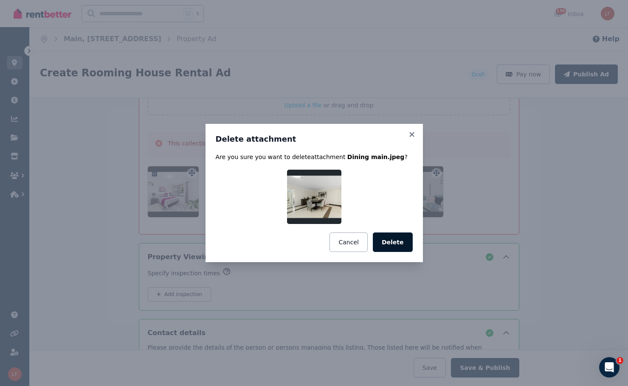
click at [387, 243] on button "Delete" at bounding box center [393, 243] width 40 height 20
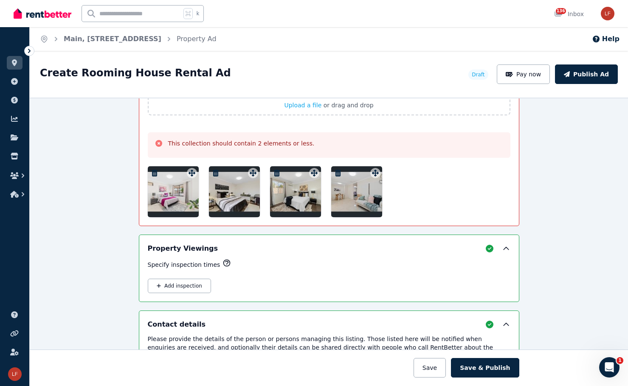
click at [213, 173] on icon "button" at bounding box center [216, 173] width 6 height 7
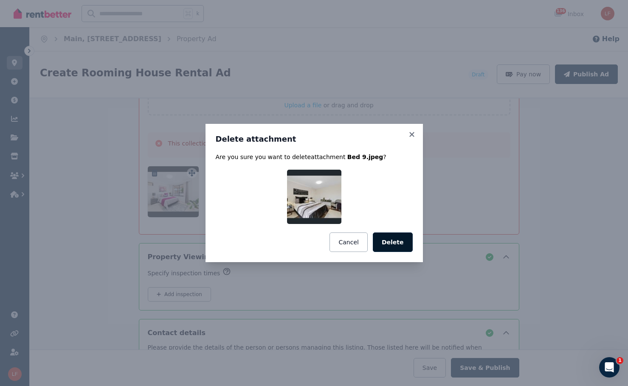
click at [398, 247] on button "Delete" at bounding box center [393, 243] width 40 height 20
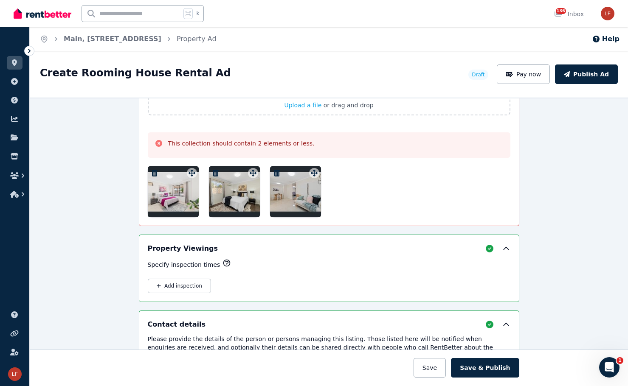
click at [212, 172] on icon "button" at bounding box center [215, 173] width 8 height 7
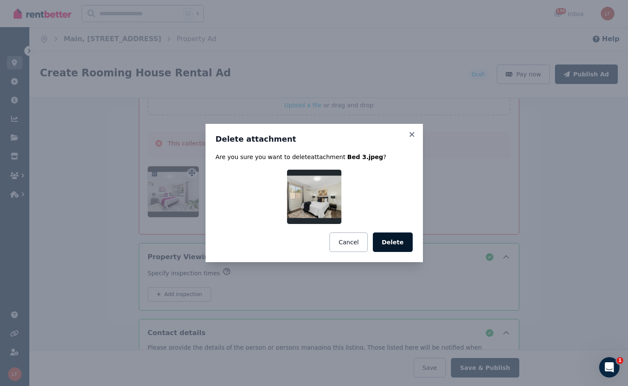
click at [396, 246] on button "Delete" at bounding box center [393, 243] width 40 height 20
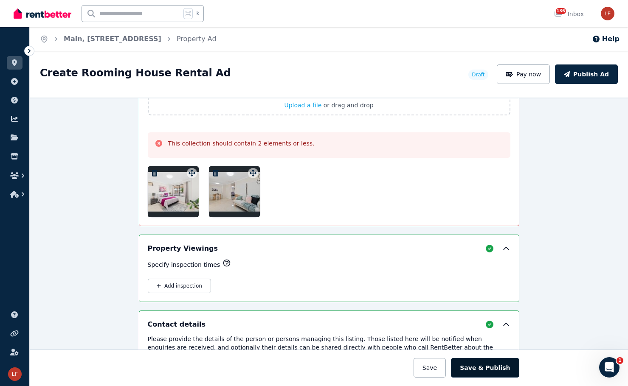
click at [497, 364] on button "Save & Publish" at bounding box center [485, 368] width 68 height 20
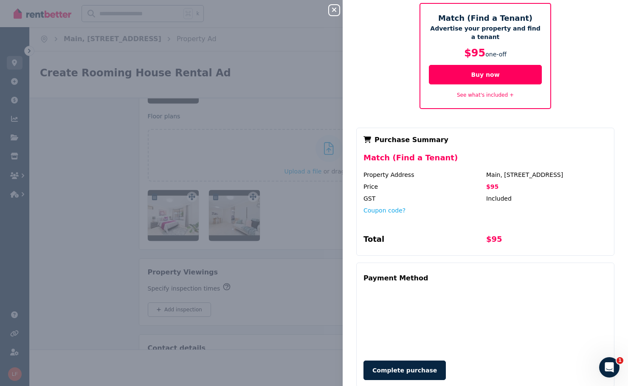
scroll to position [65, 0]
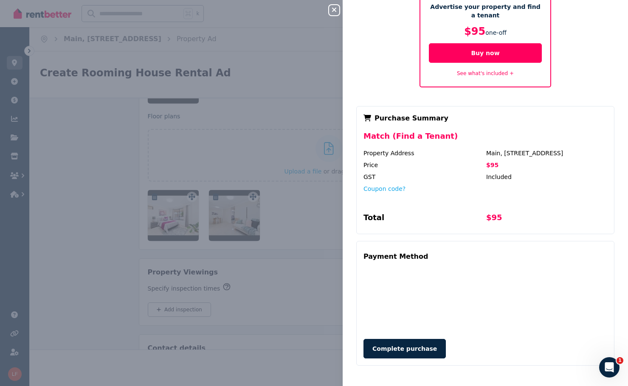
click at [331, 210] on div "Close panel Pay now to publish your ad Match (Find a Tenant) Advertise your pro…" at bounding box center [314, 193] width 628 height 386
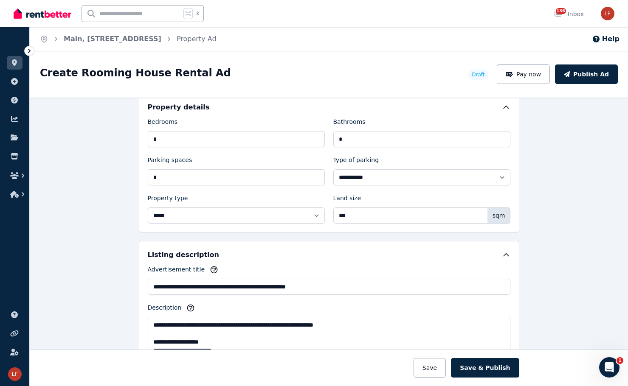
scroll to position [271, 0]
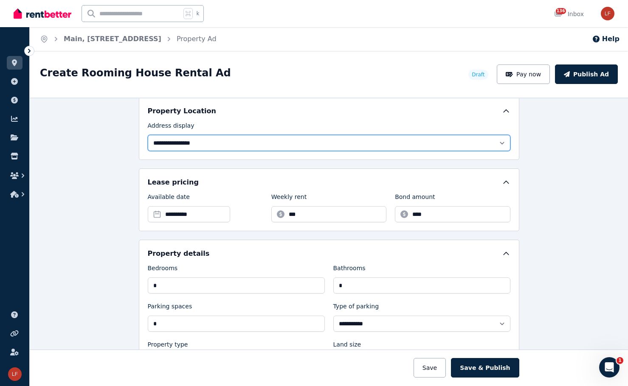
select select "**********"
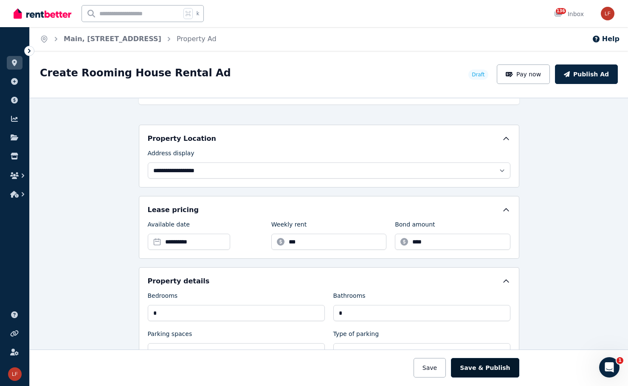
click at [485, 365] on button "Save & Publish" at bounding box center [485, 368] width 68 height 20
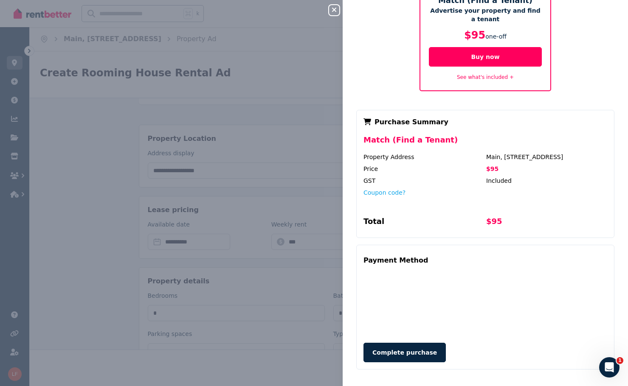
scroll to position [0, 0]
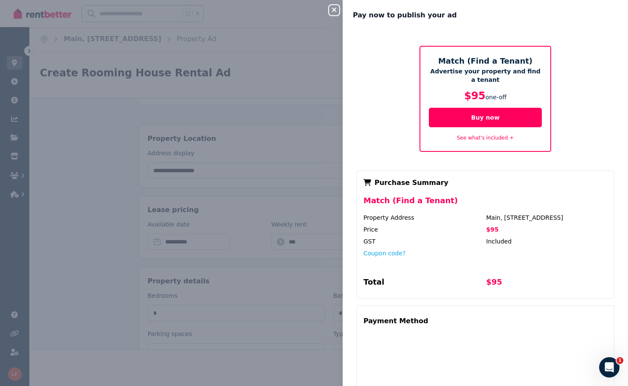
click at [331, 13] on icon "button" at bounding box center [334, 9] width 10 height 7
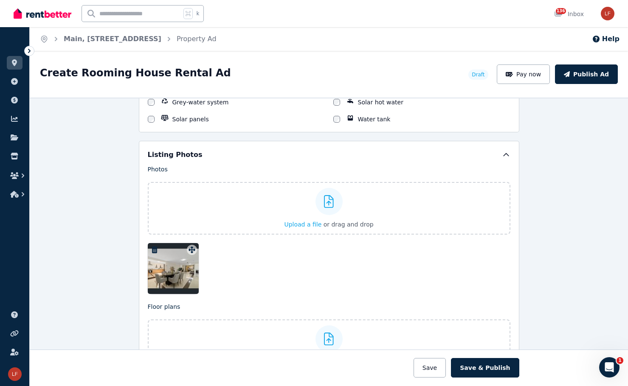
scroll to position [1161, 0]
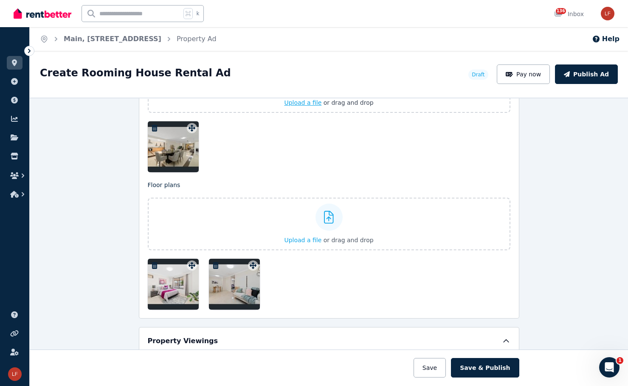
click at [315, 102] on span "Upload a file" at bounding box center [302, 102] width 37 height 7
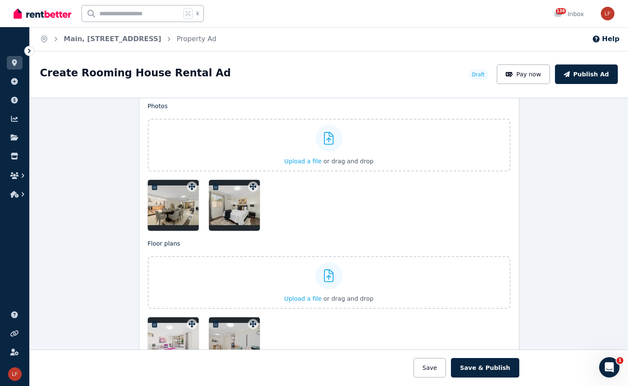
scroll to position [1141, 0]
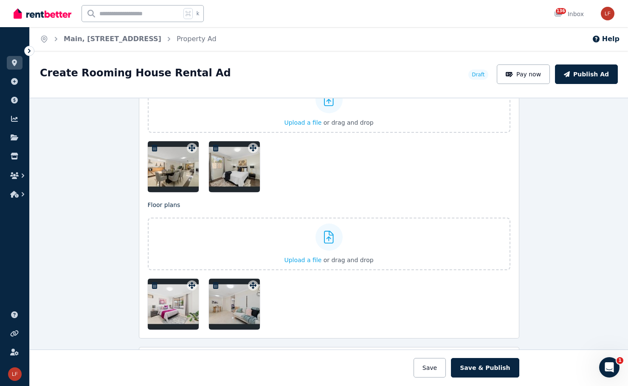
click at [214, 286] on icon "button" at bounding box center [216, 285] width 6 height 7
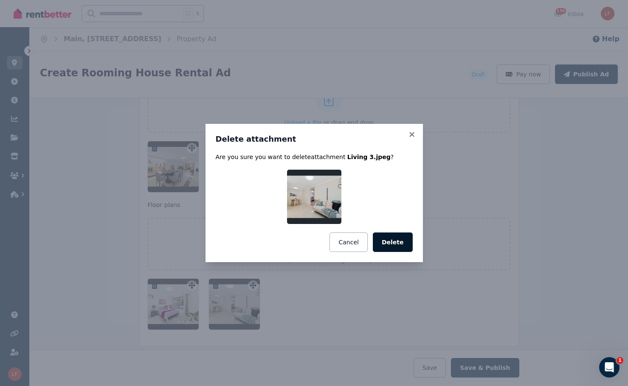
click at [392, 244] on button "Delete" at bounding box center [393, 243] width 40 height 20
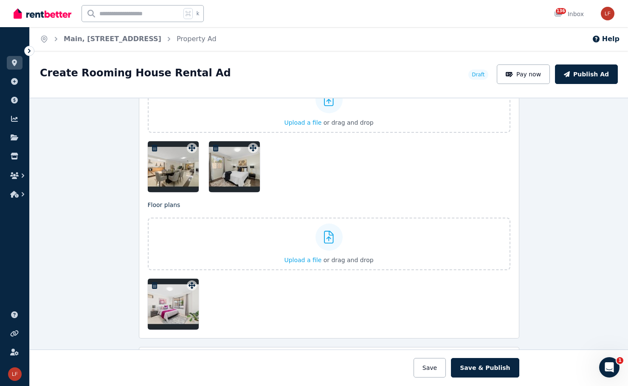
click at [152, 286] on icon "button" at bounding box center [155, 285] width 6 height 7
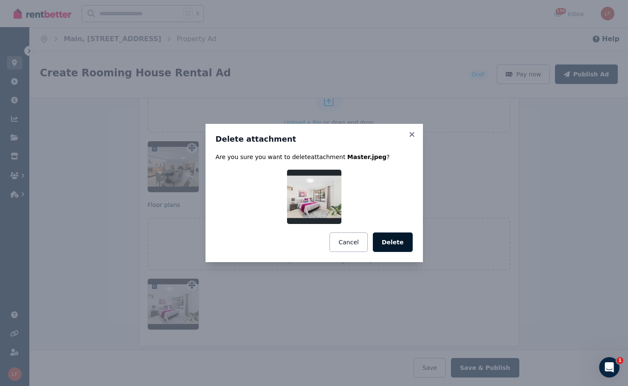
click at [406, 240] on button "Delete" at bounding box center [393, 243] width 40 height 20
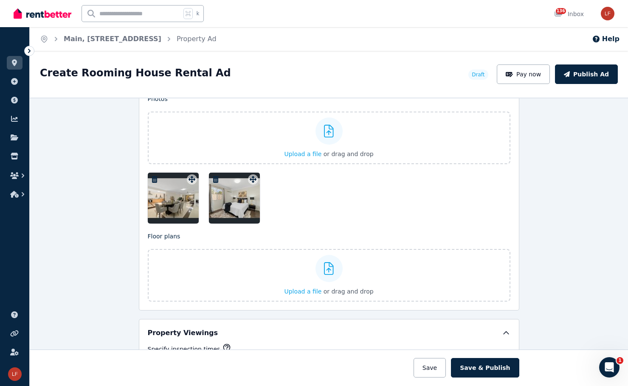
scroll to position [1083, 0]
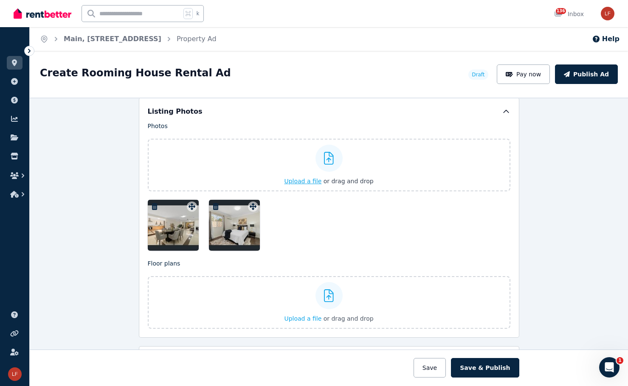
click at [297, 179] on span "Upload a file" at bounding box center [302, 181] width 37 height 7
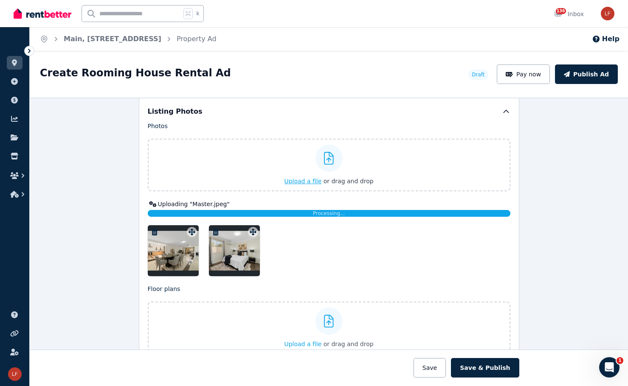
click at [292, 178] on span "Upload a file" at bounding box center [302, 181] width 37 height 7
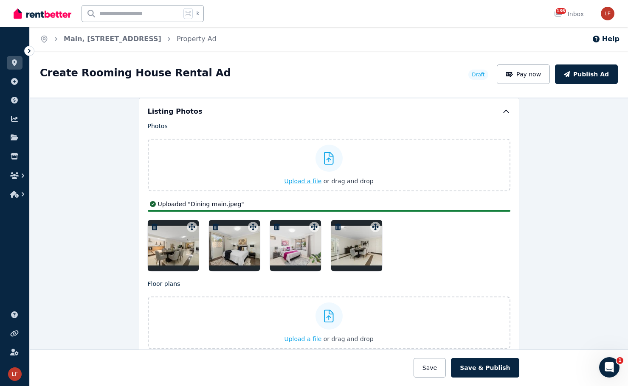
click at [297, 178] on span "Upload a file" at bounding box center [302, 181] width 37 height 7
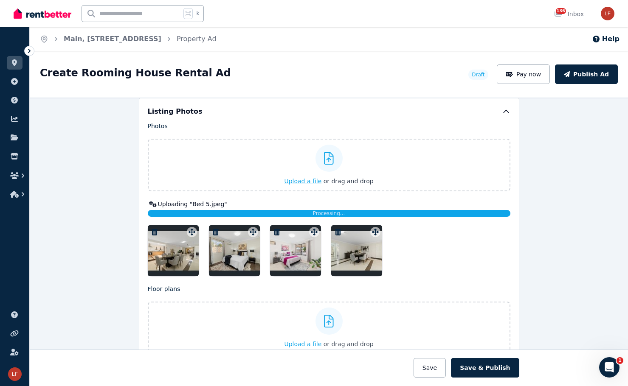
click at [297, 180] on span "Upload a file" at bounding box center [302, 181] width 37 height 7
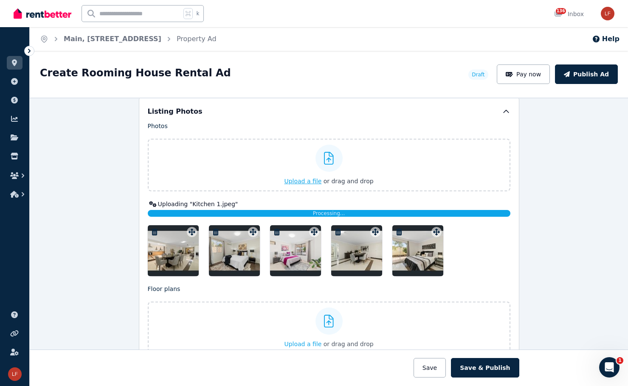
click at [300, 179] on span "Upload a file" at bounding box center [302, 181] width 37 height 7
click at [298, 180] on span "Upload a file" at bounding box center [302, 181] width 37 height 7
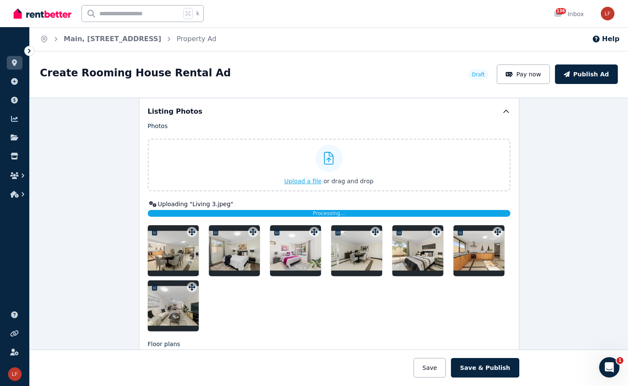
click at [301, 180] on span "Upload a file" at bounding box center [302, 181] width 37 height 7
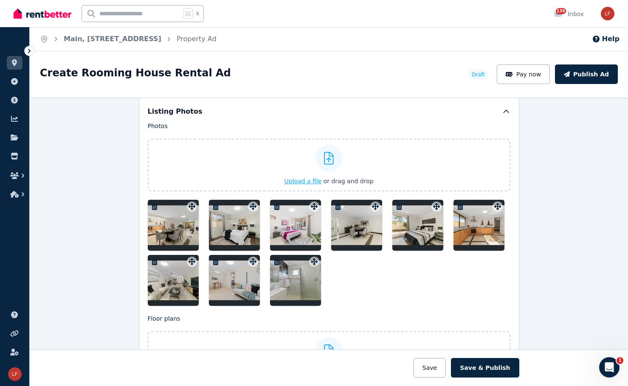
click at [305, 181] on span "Upload a file" at bounding box center [302, 181] width 37 height 7
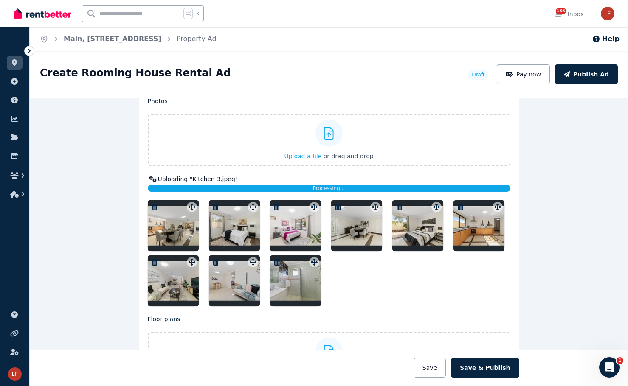
scroll to position [1158, 0]
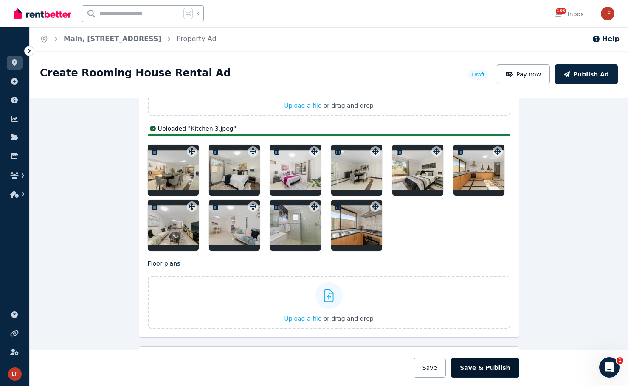
click at [482, 370] on button "Save & Publish" at bounding box center [485, 368] width 68 height 20
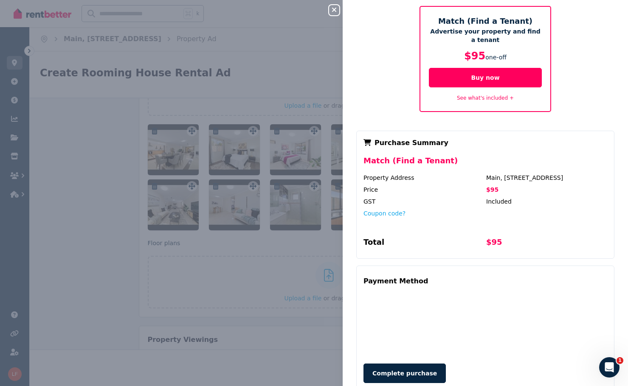
scroll to position [65, 0]
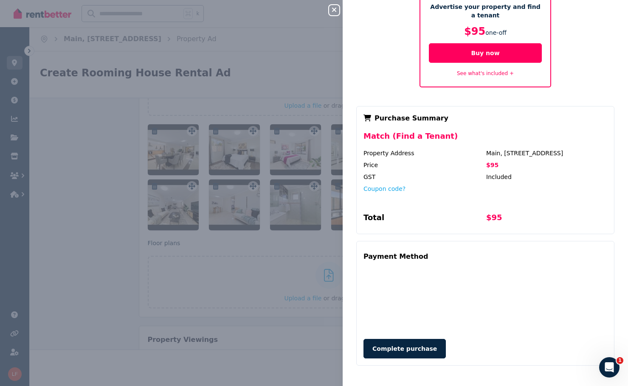
click at [330, 10] on icon "button" at bounding box center [334, 9] width 10 height 7
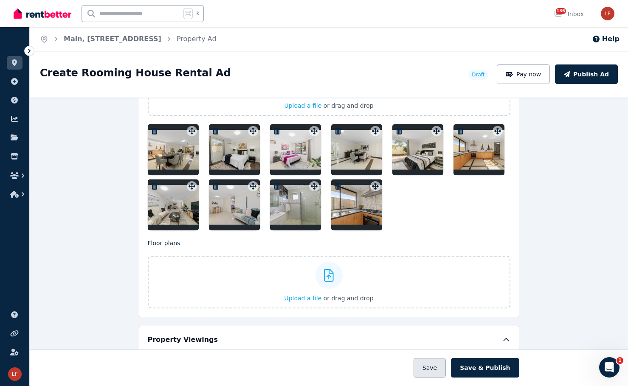
click at [433, 365] on button "Save" at bounding box center [429, 368] width 32 height 20
